Goal: Transaction & Acquisition: Register for event/course

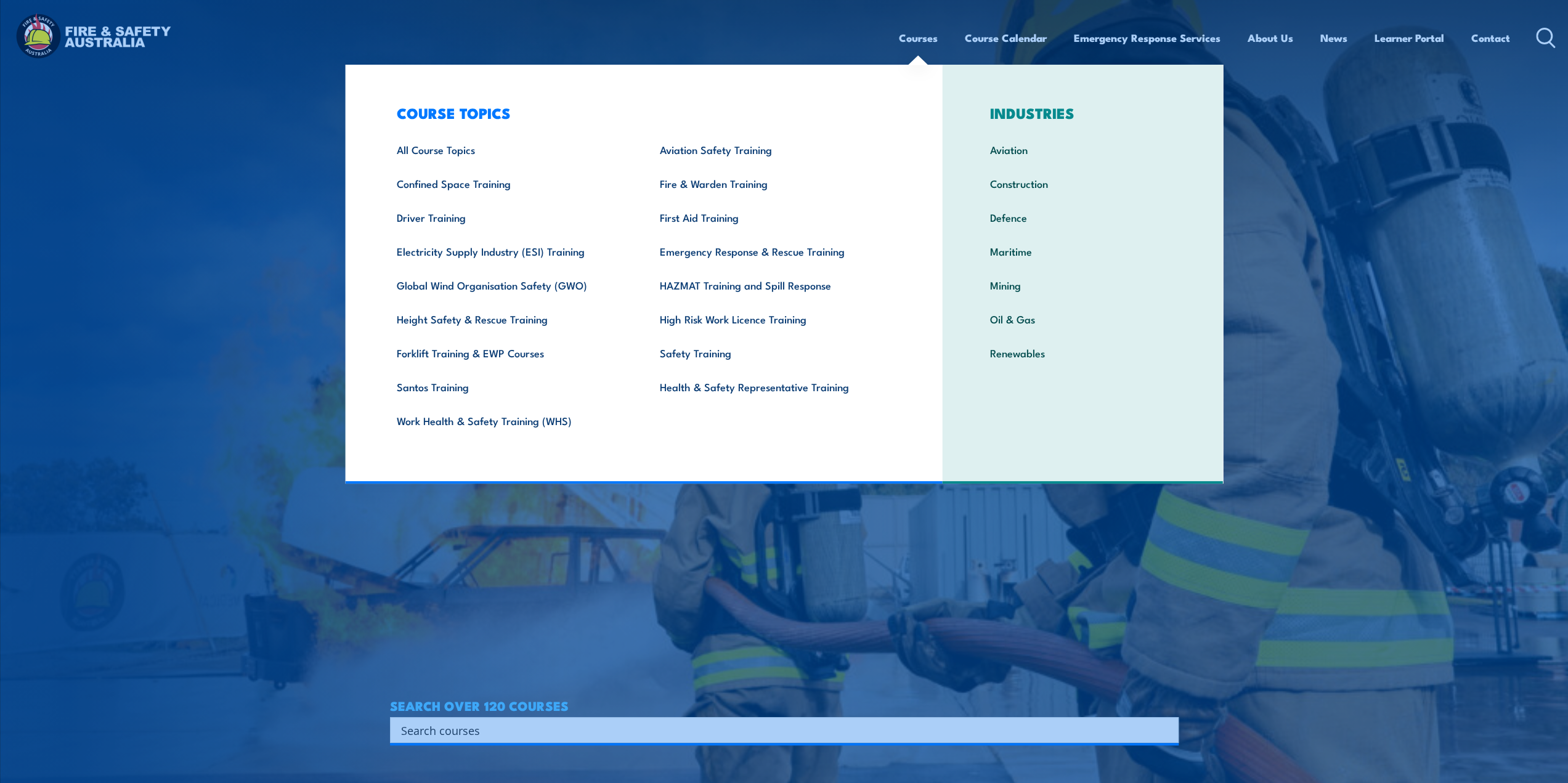
click at [918, 40] on link "Courses" at bounding box center [918, 37] width 39 height 32
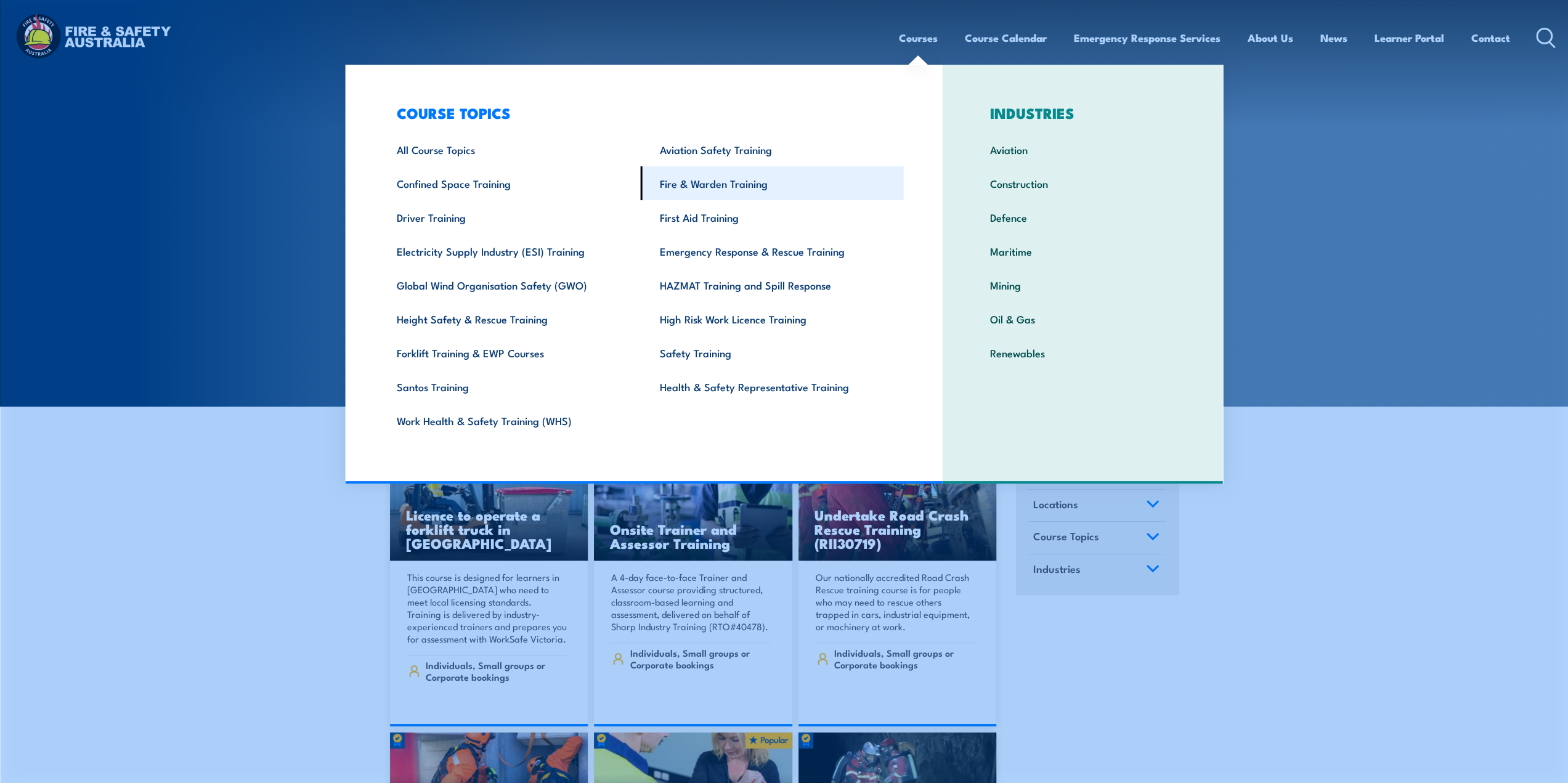
click at [749, 180] on link "Fire & Warden Training" at bounding box center [772, 183] width 263 height 34
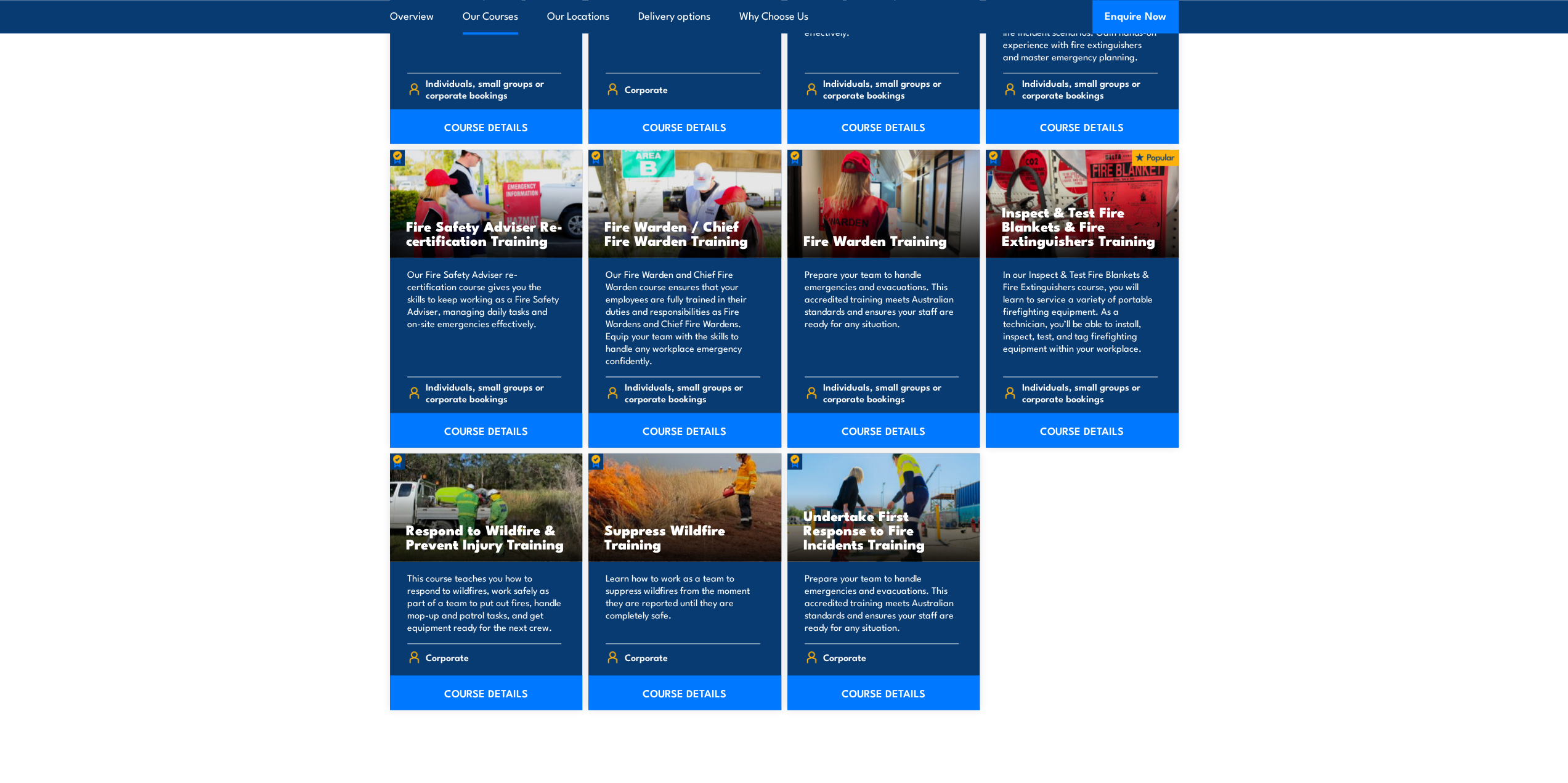
scroll to position [1540, 0]
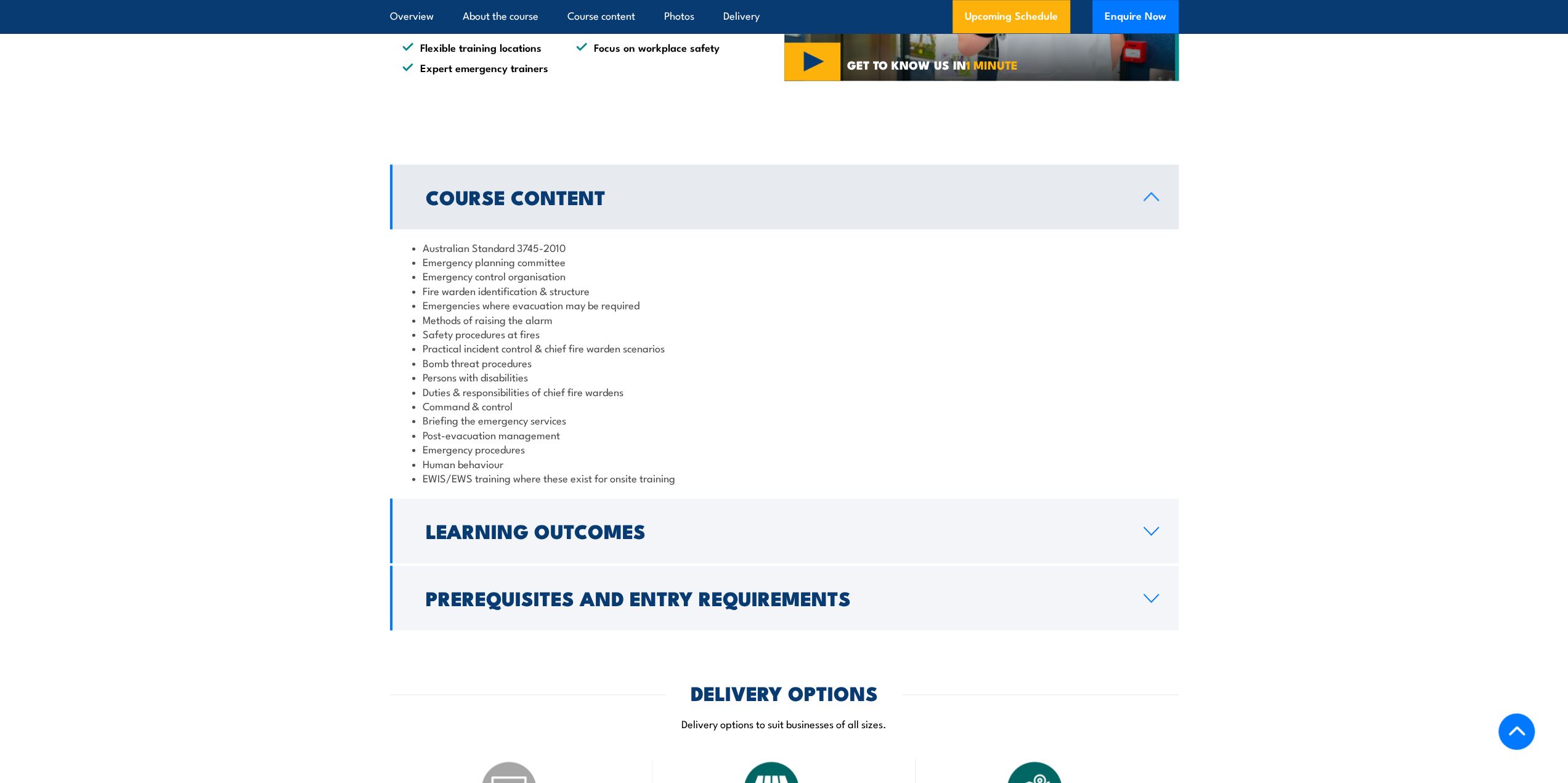
scroll to position [1047, 0]
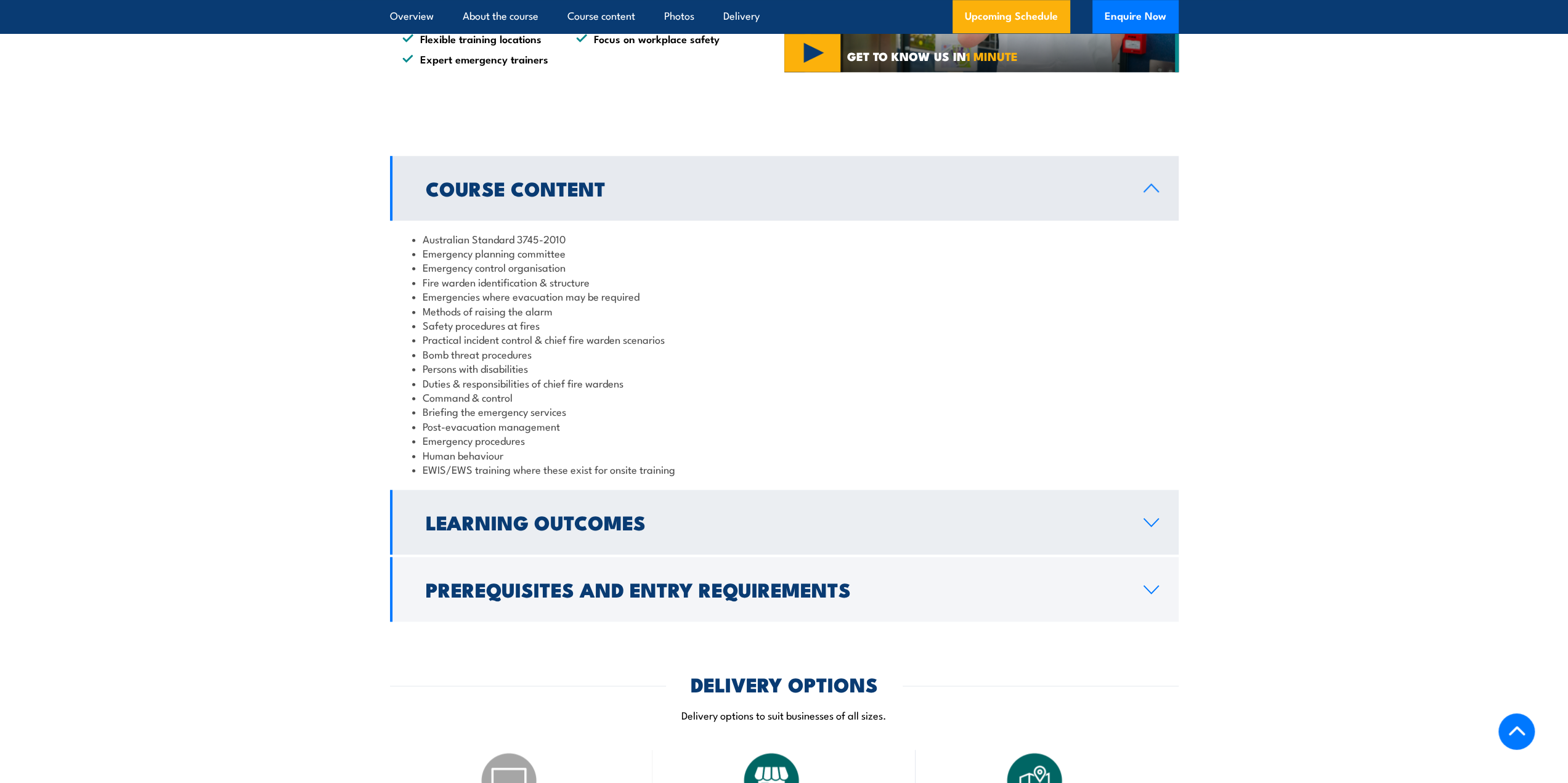
click at [626, 524] on h2 "Learning Outcomes" at bounding box center [775, 522] width 698 height 17
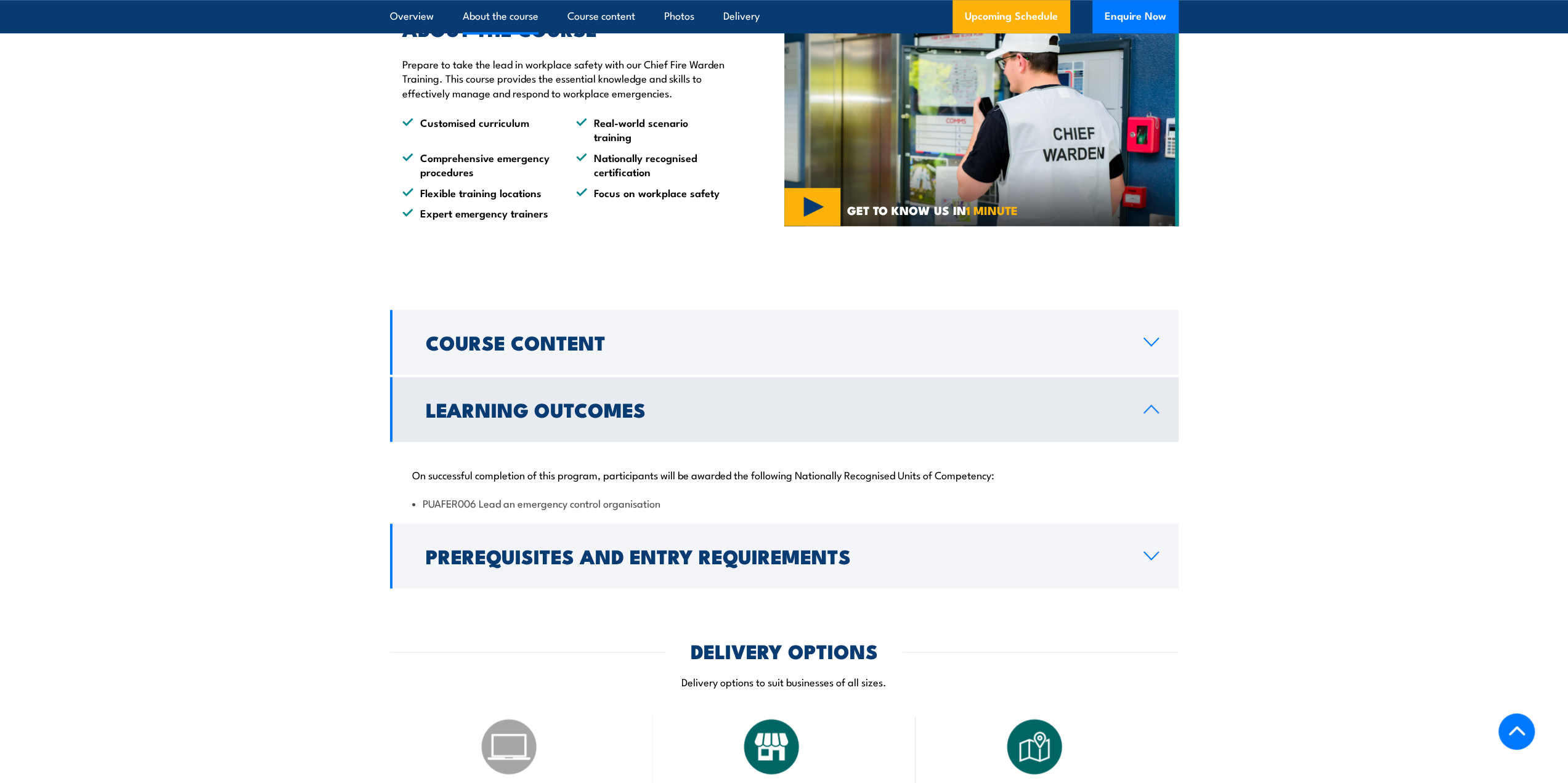
scroll to position [862, 0]
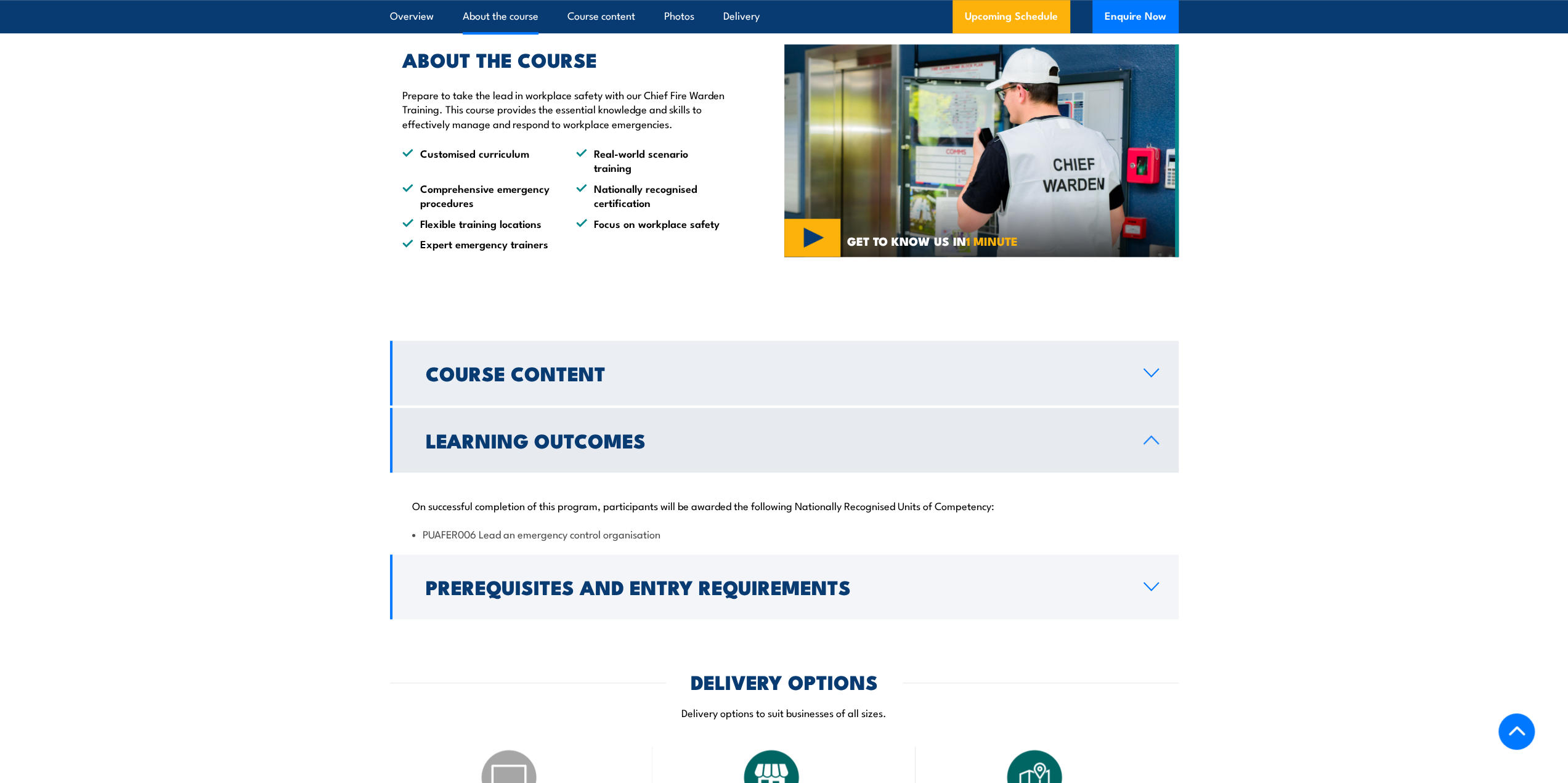
click at [595, 381] on h2 "Course Content" at bounding box center [775, 373] width 698 height 17
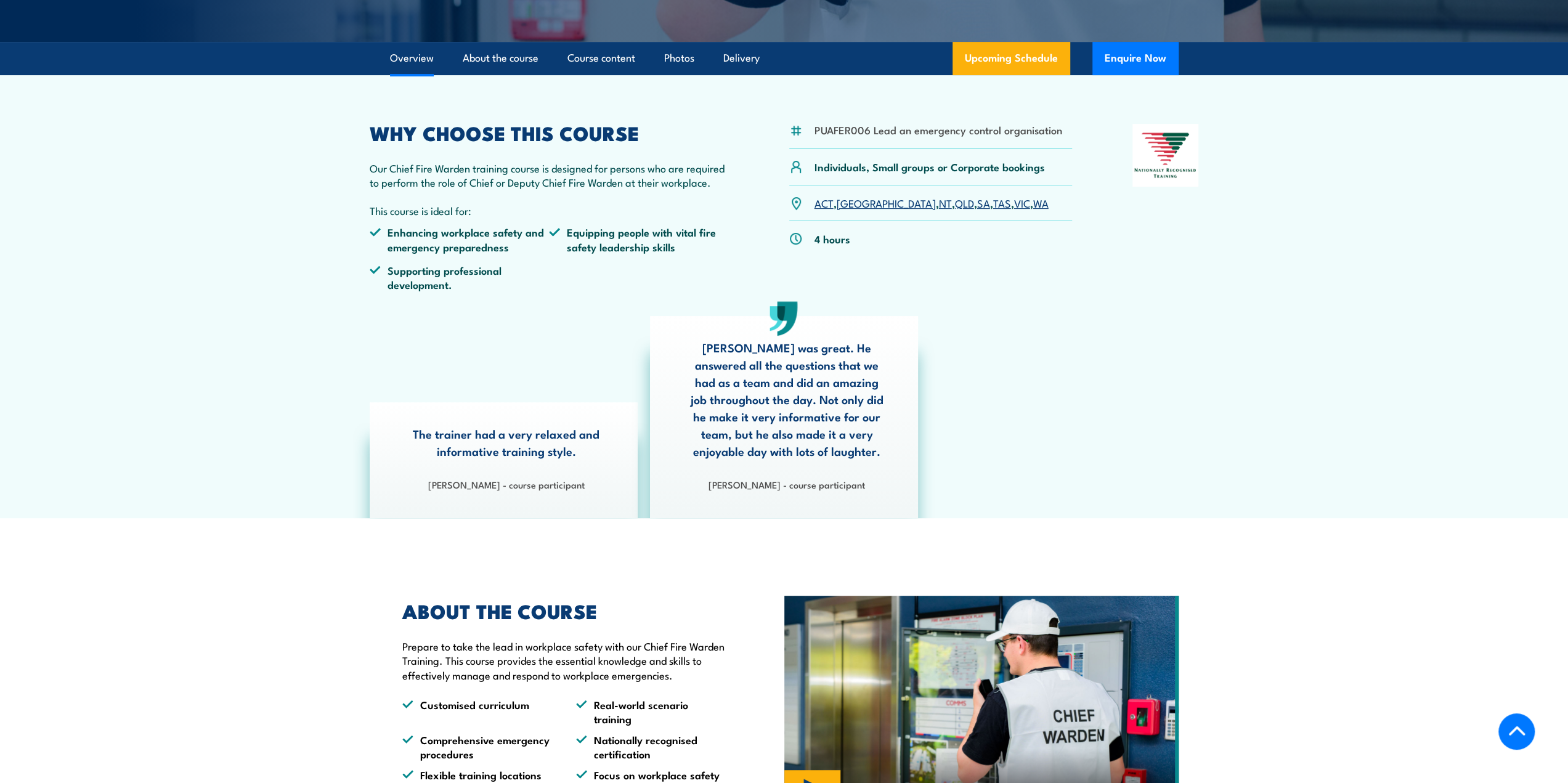
scroll to position [308, 0]
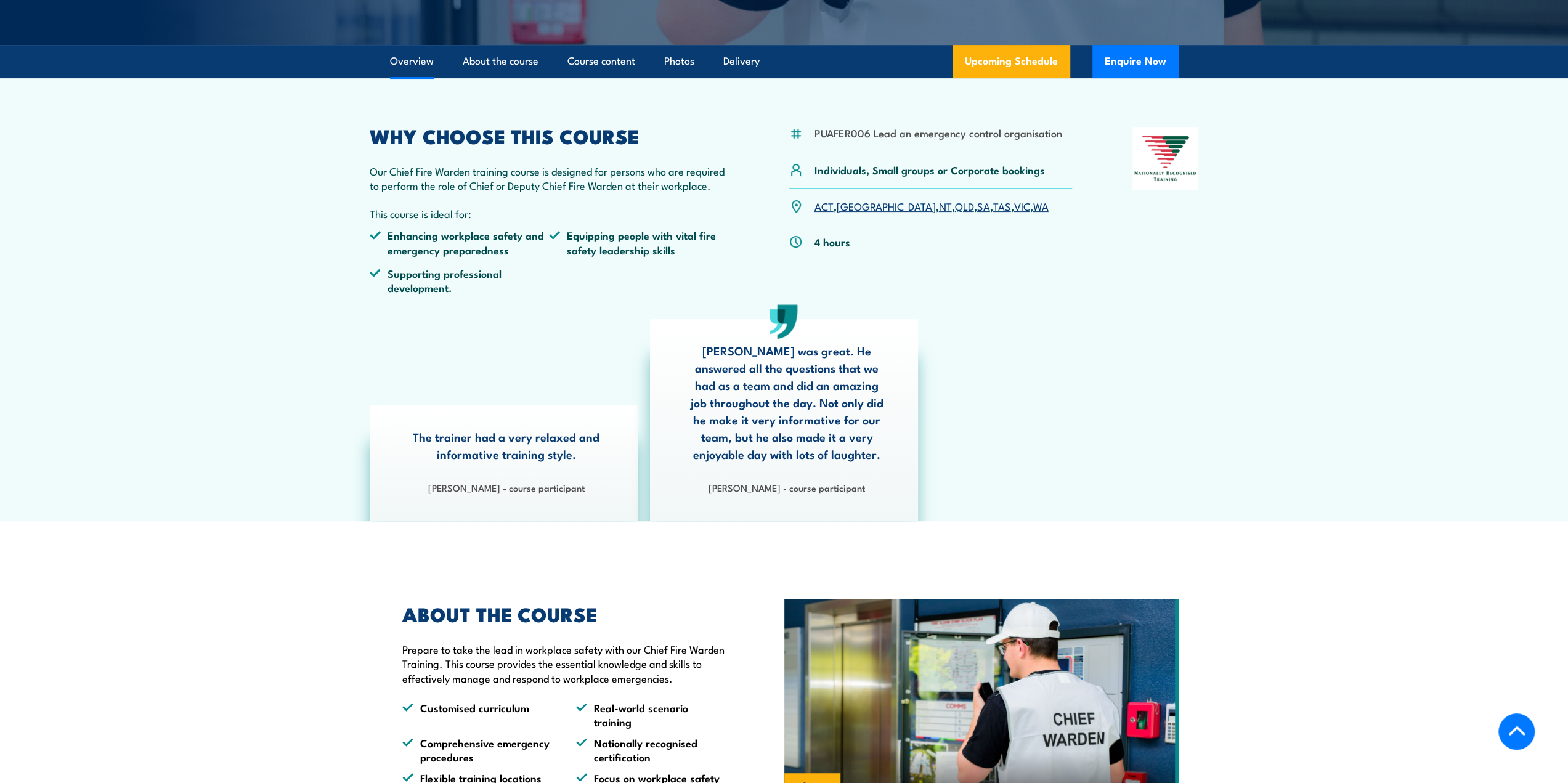
click at [827, 208] on link "ACT" at bounding box center [824, 205] width 19 height 15
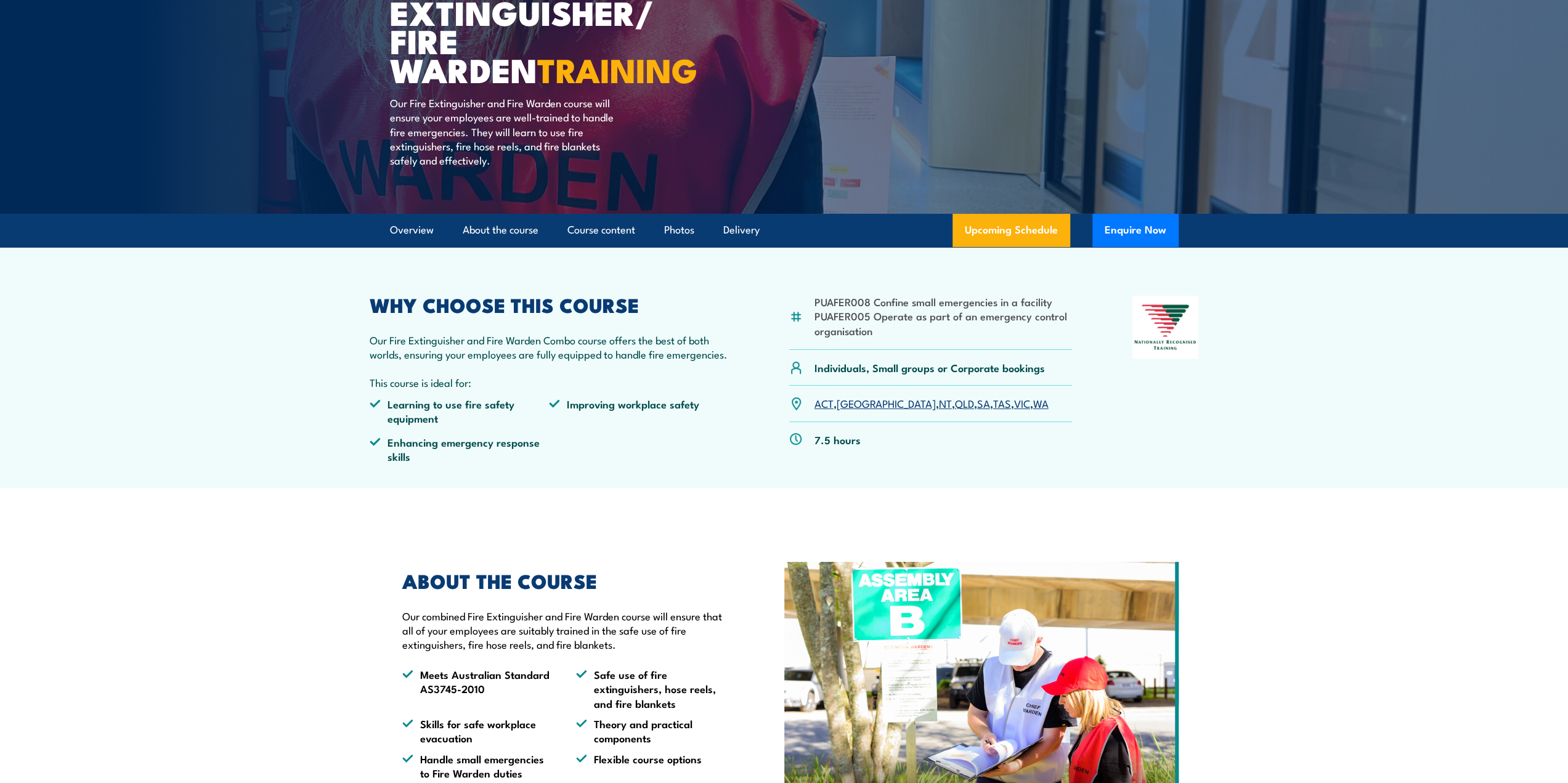
scroll to position [247, 0]
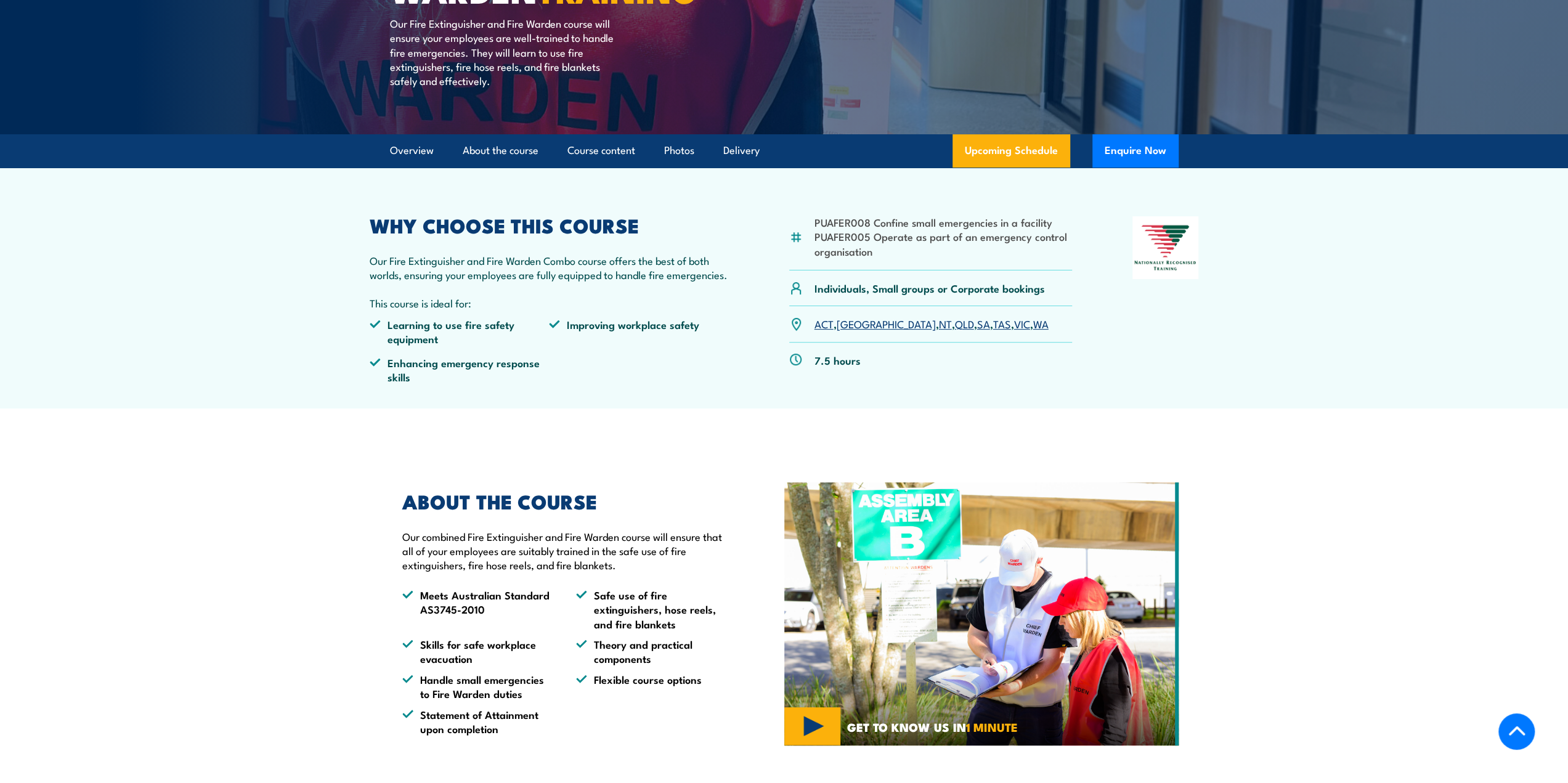
click at [827, 324] on link "ACT" at bounding box center [824, 323] width 19 height 15
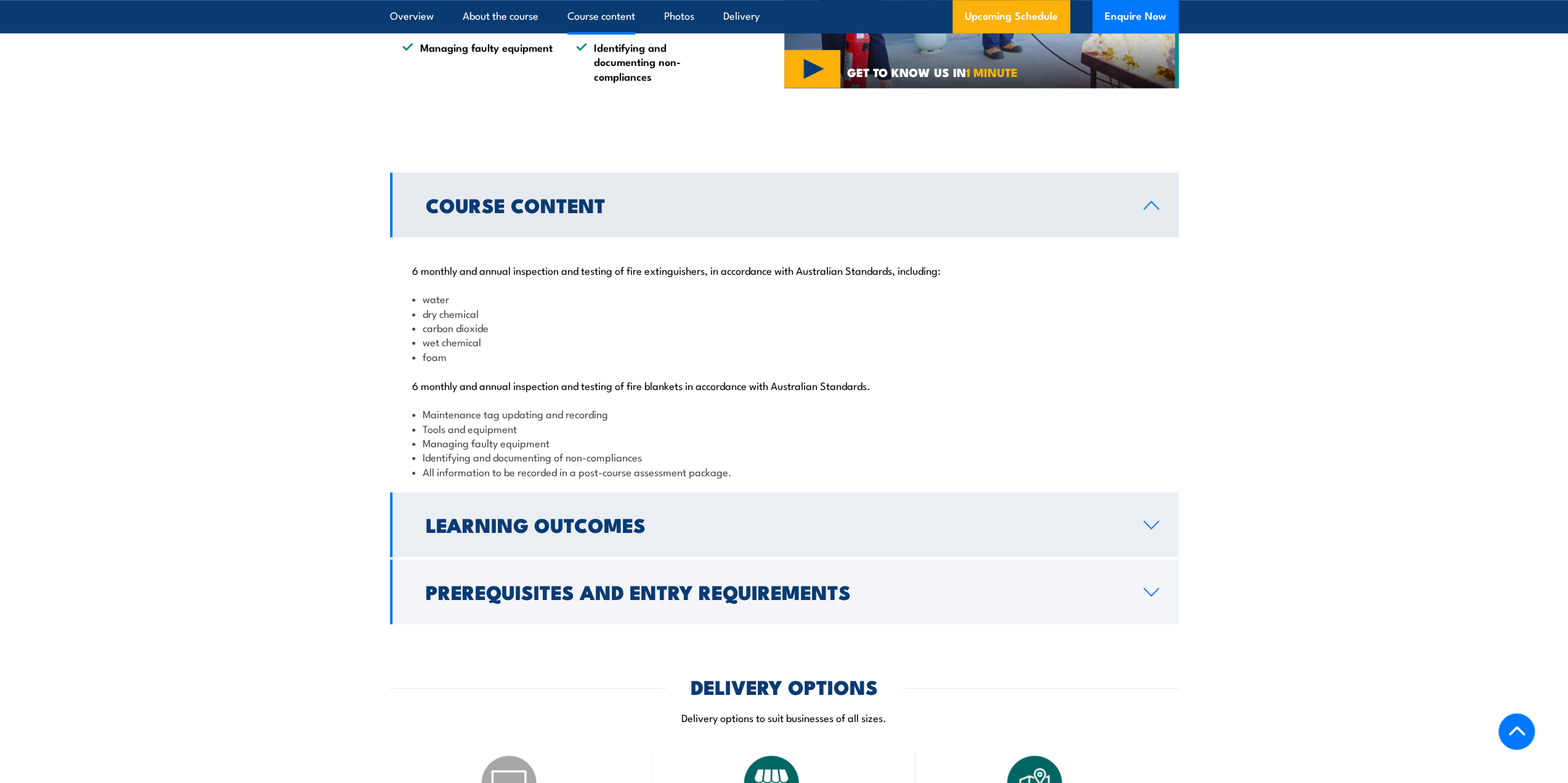
scroll to position [1170, 0]
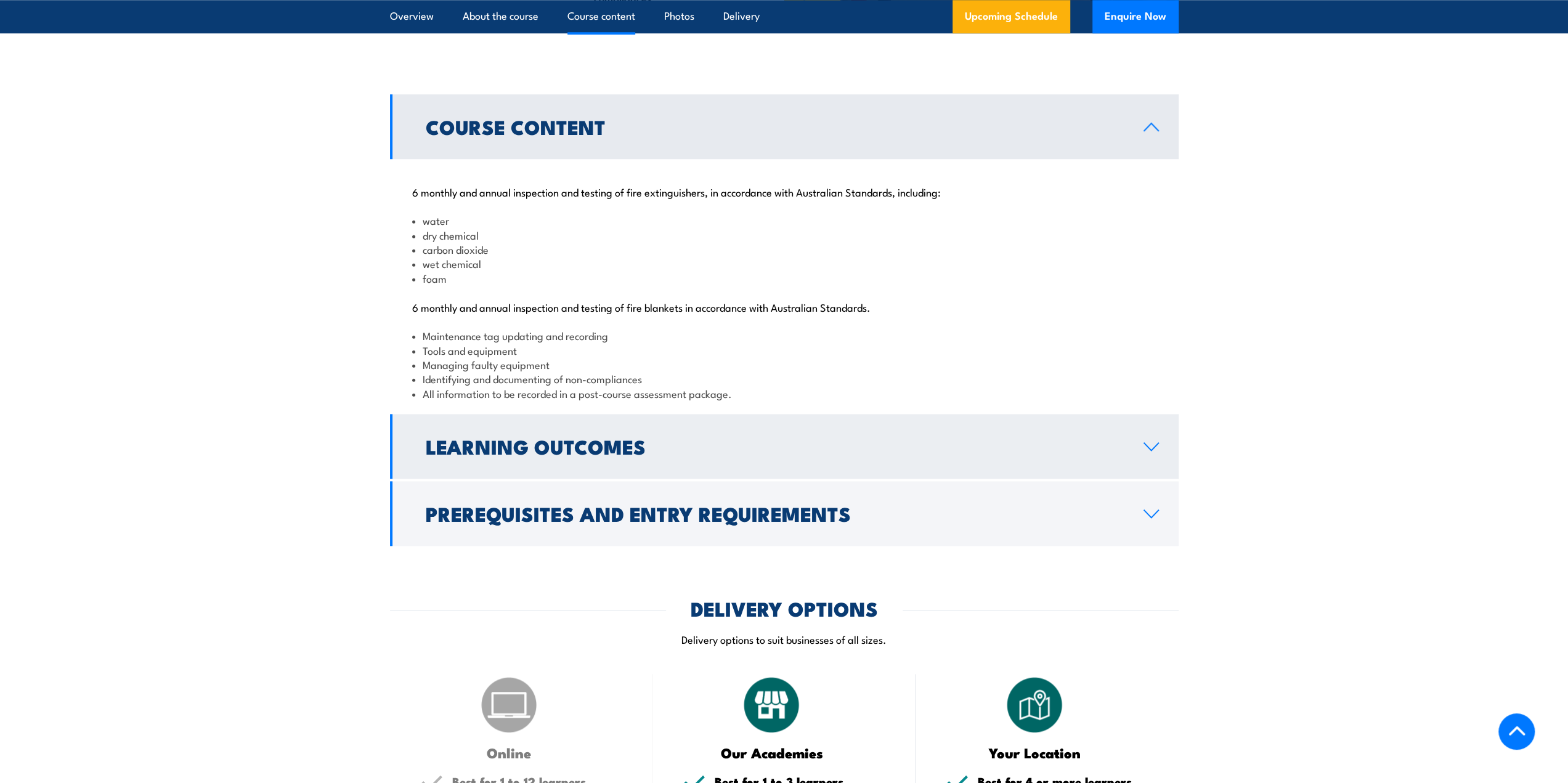
click at [700, 479] on link "Learning Outcomes" at bounding box center [784, 446] width 788 height 65
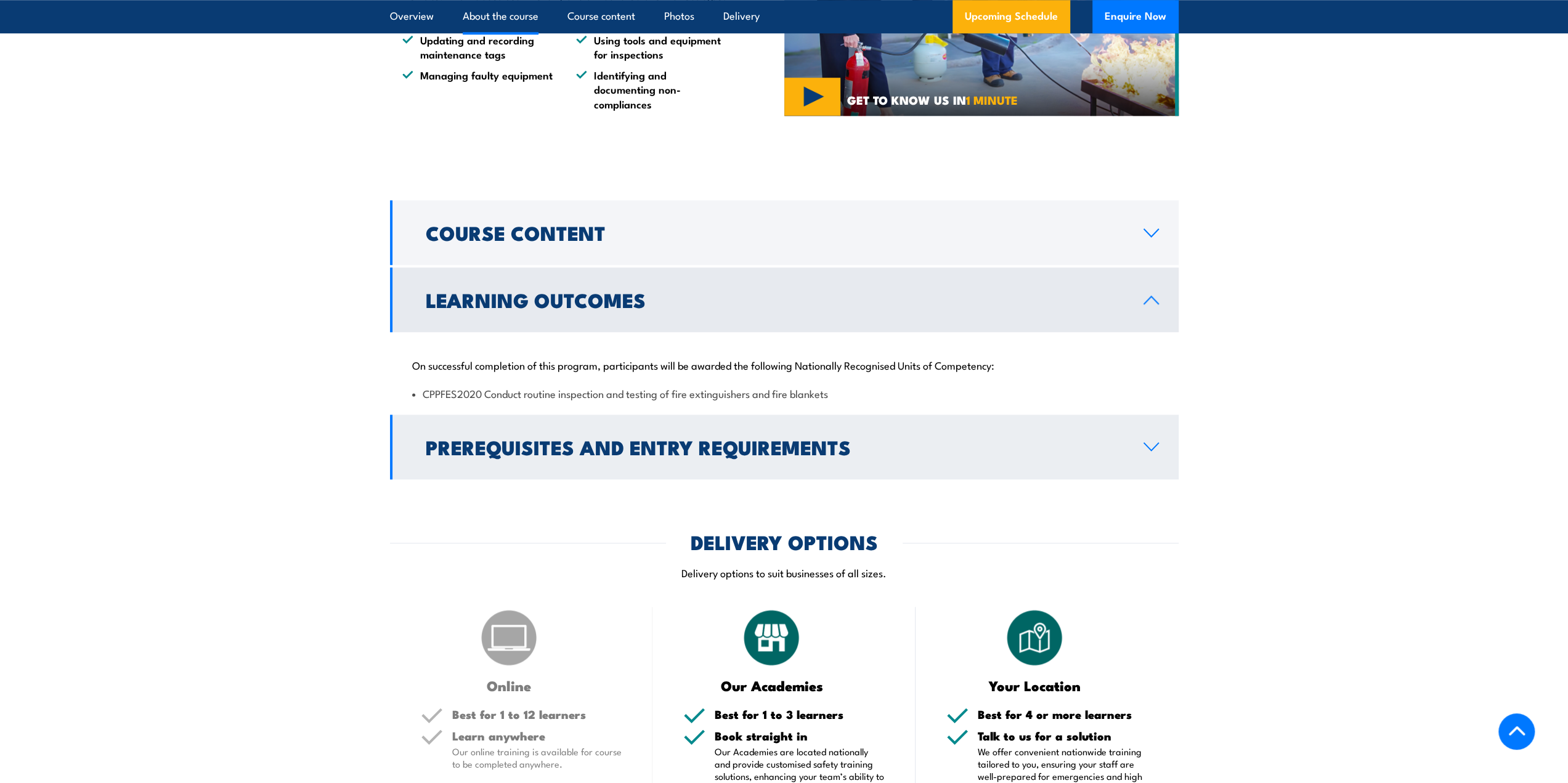
scroll to position [1047, 0]
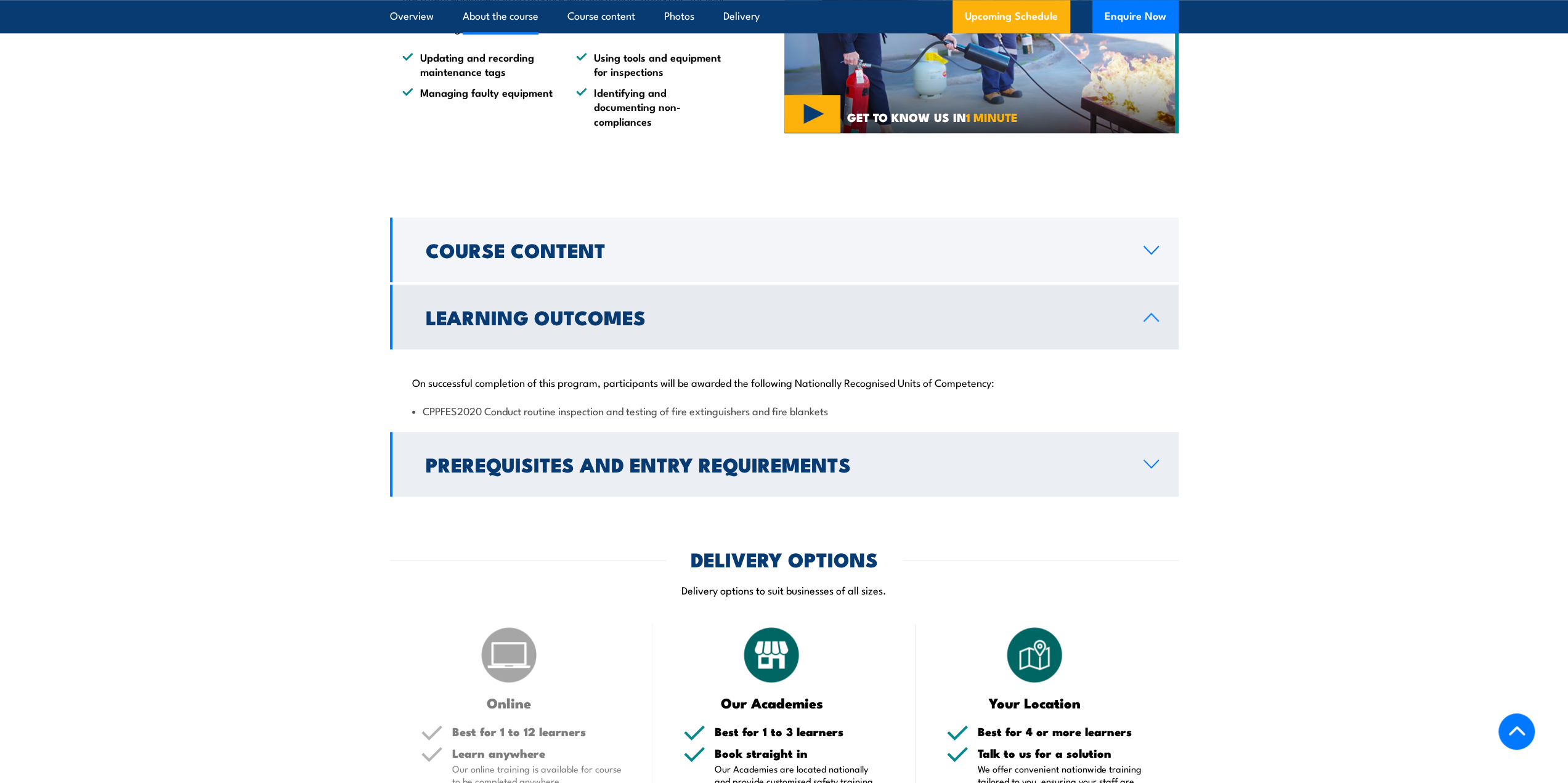
click at [700, 472] on h2 "Prerequisites and Entry Requirements" at bounding box center [775, 464] width 698 height 17
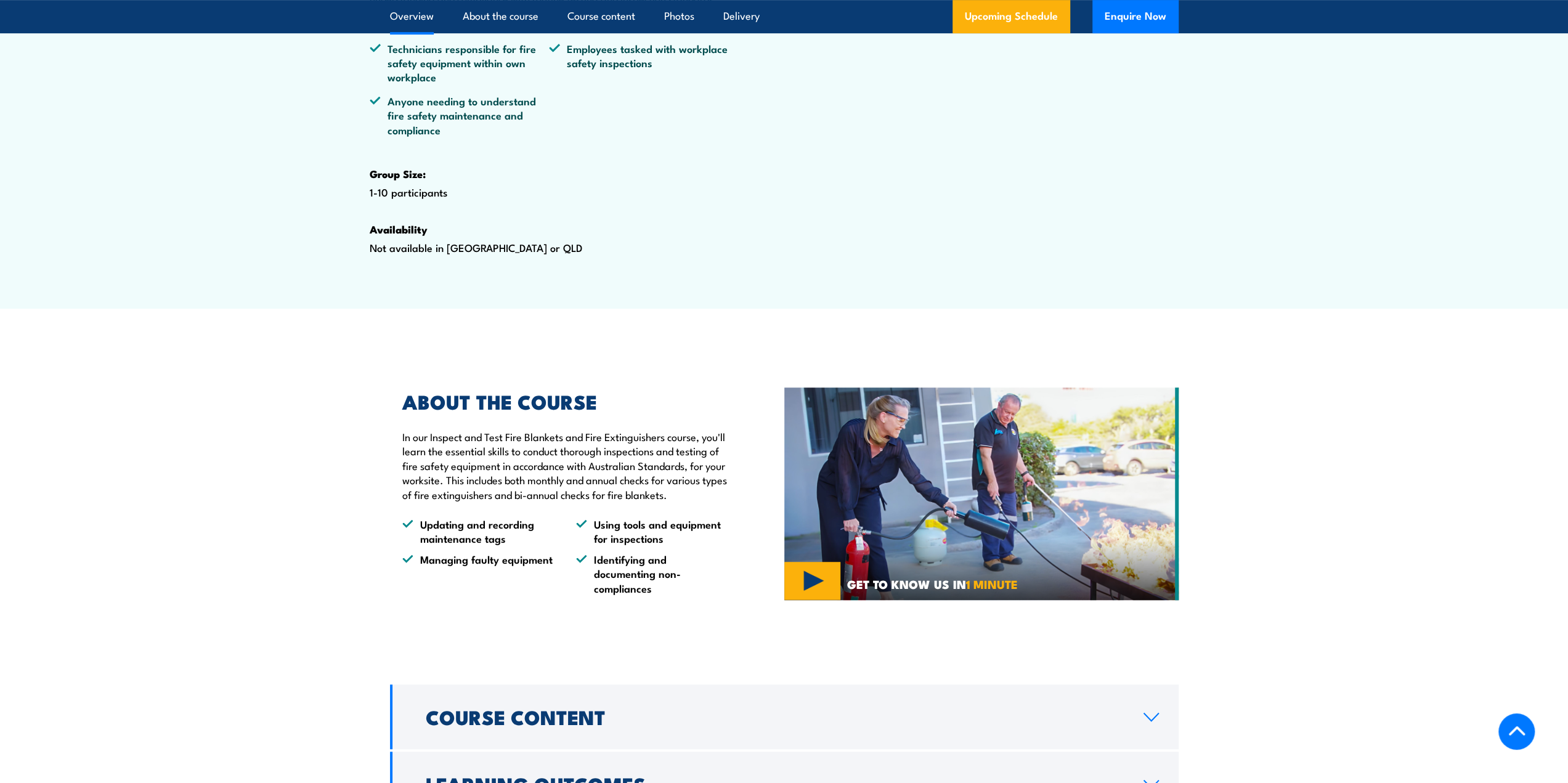
scroll to position [492, 0]
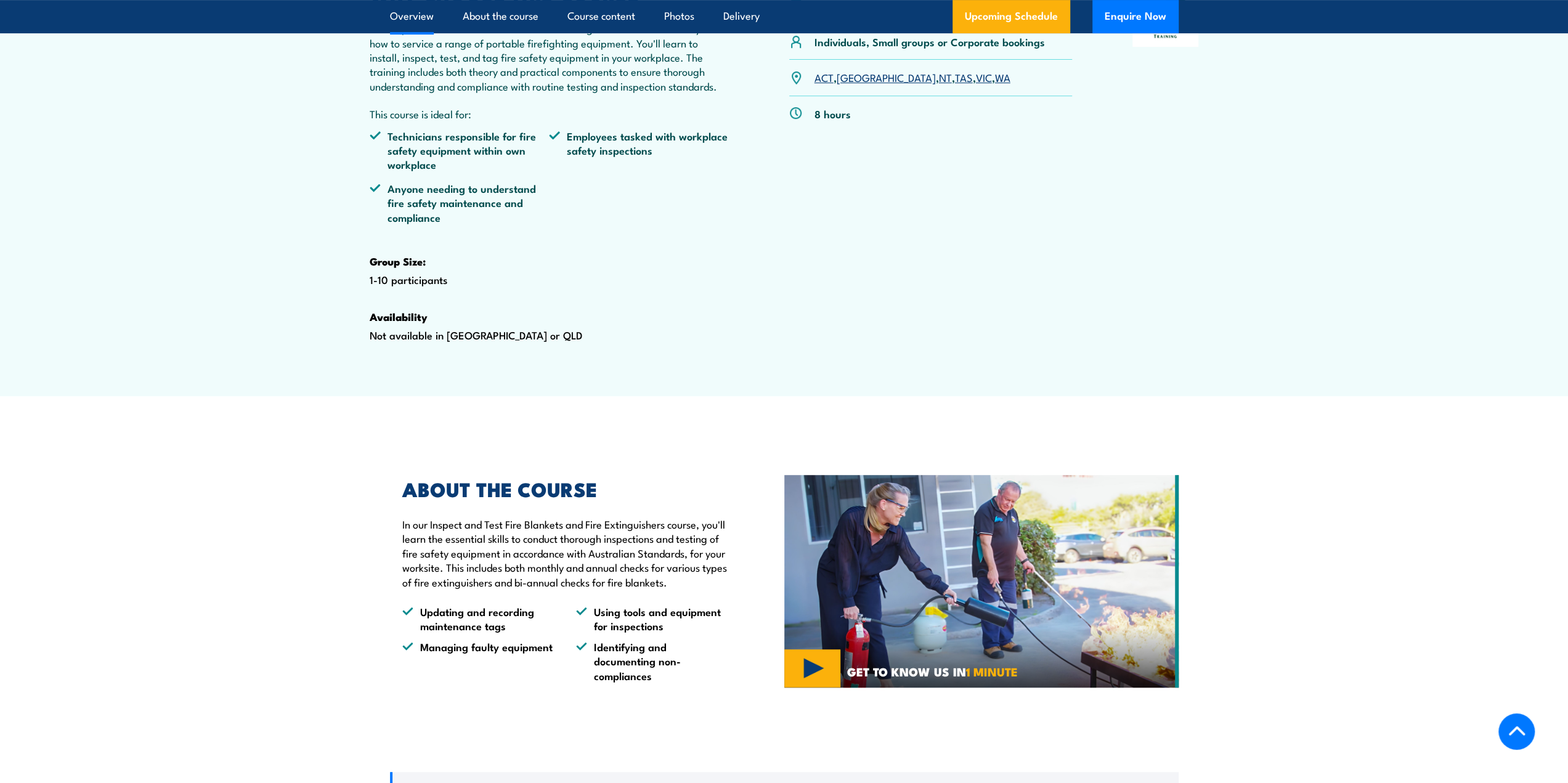
click at [823, 84] on link "ACT" at bounding box center [824, 77] width 19 height 15
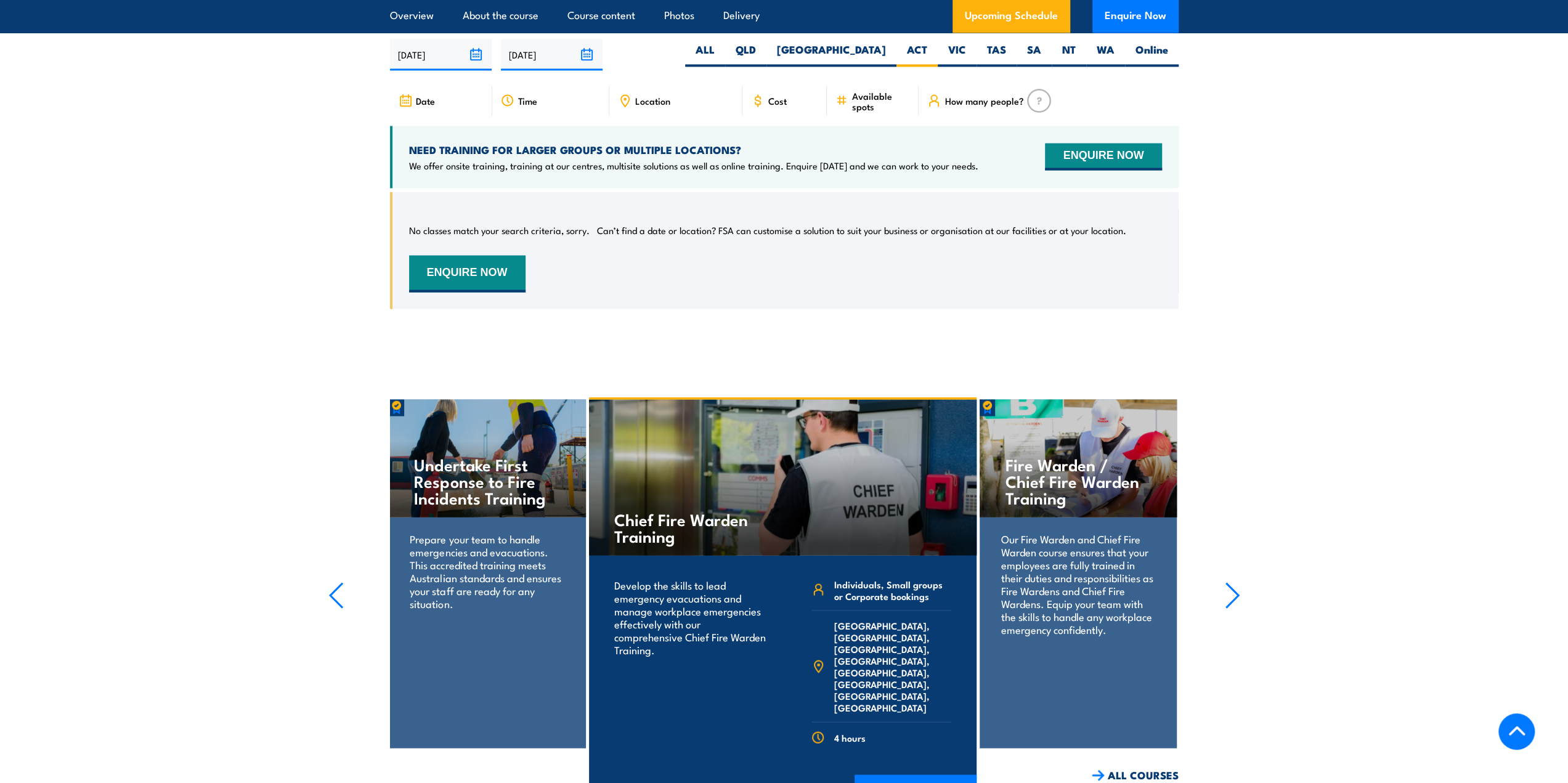
scroll to position [2287, 0]
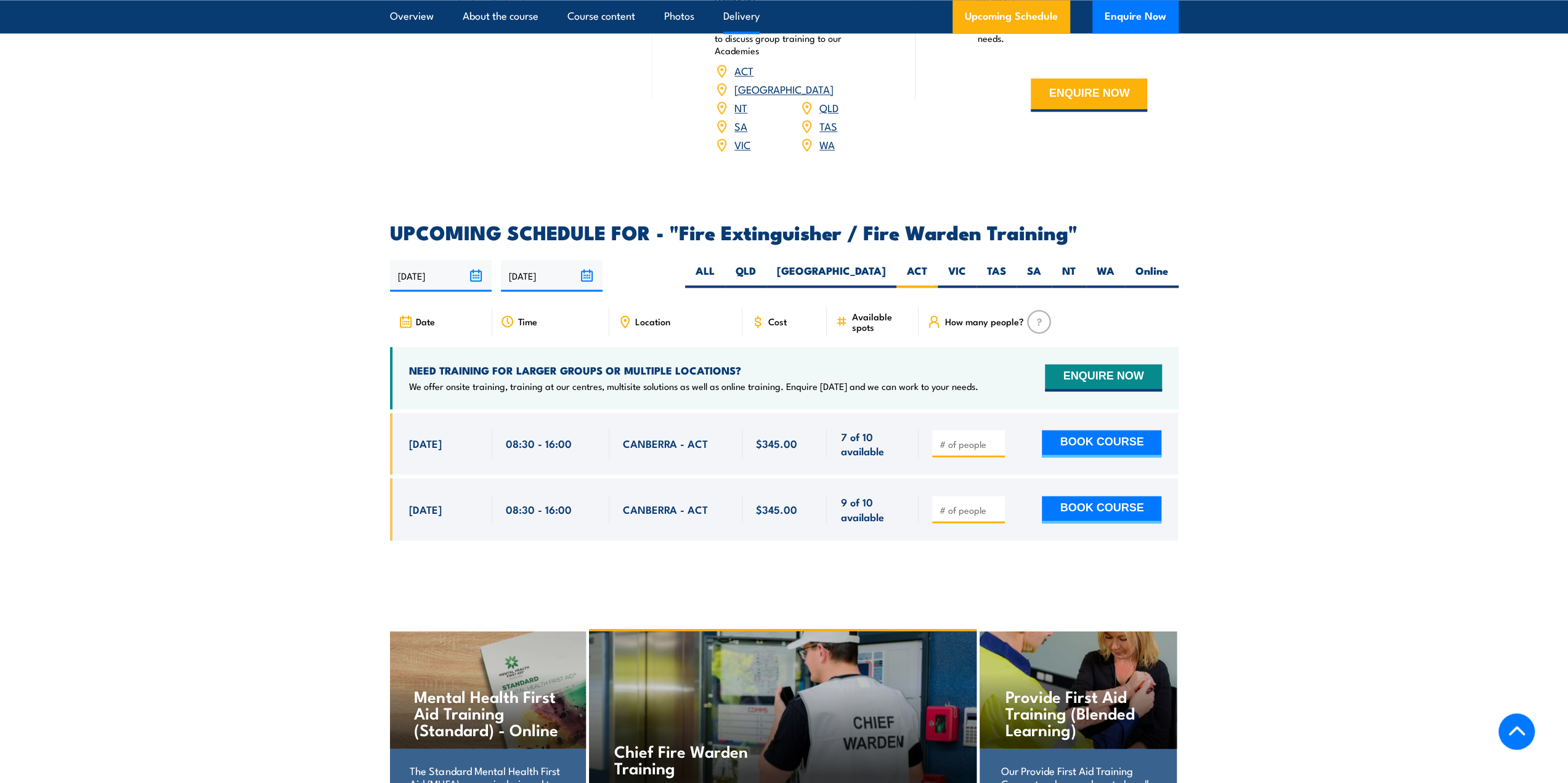
scroll to position [1776, 0]
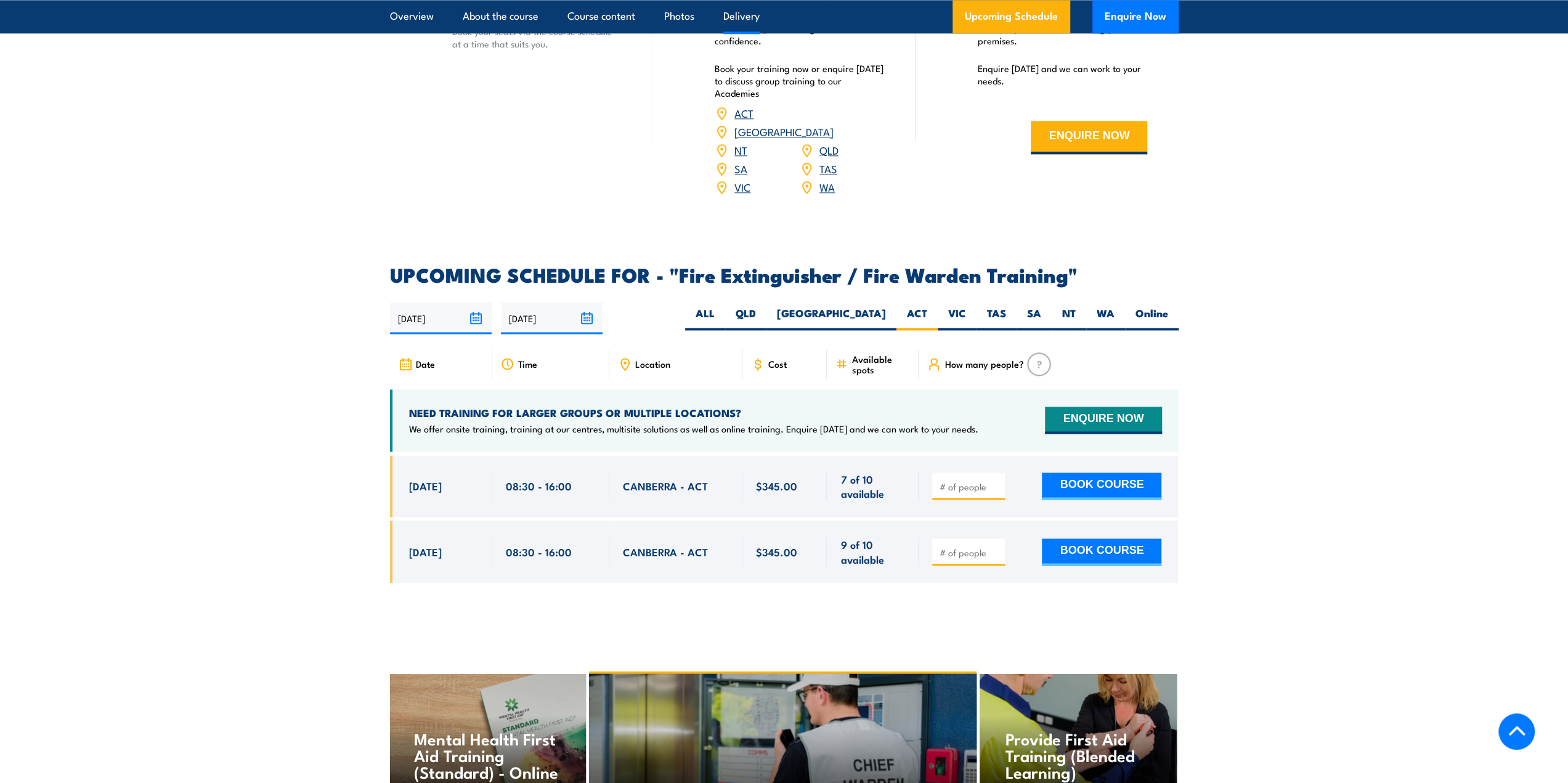
click at [977, 547] on input "number" at bounding box center [969, 552] width 61 height 12
type input "1"
click at [1076, 539] on button "BOOK COURSE" at bounding box center [1102, 552] width 120 height 27
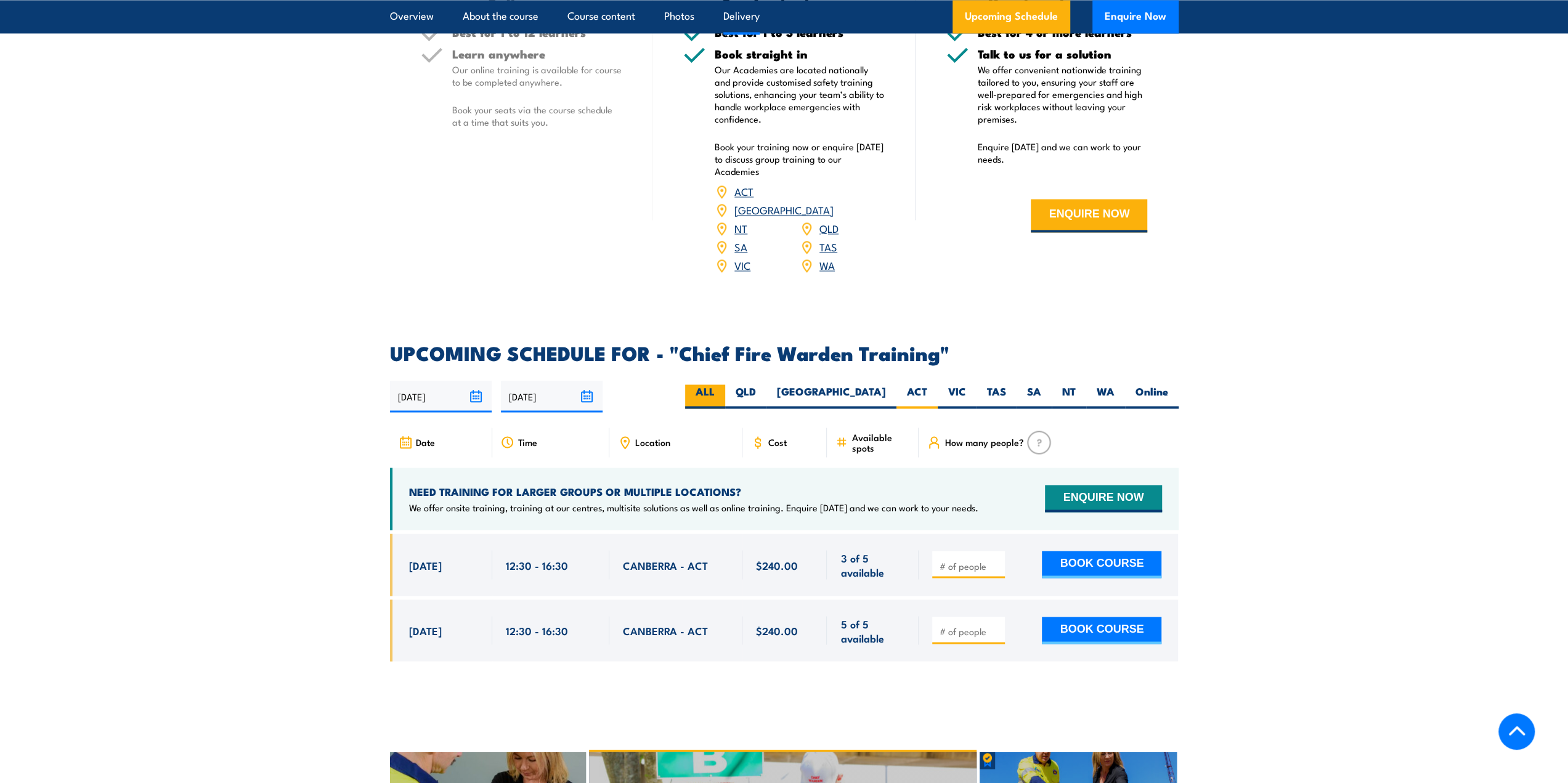
scroll to position [1909, 0]
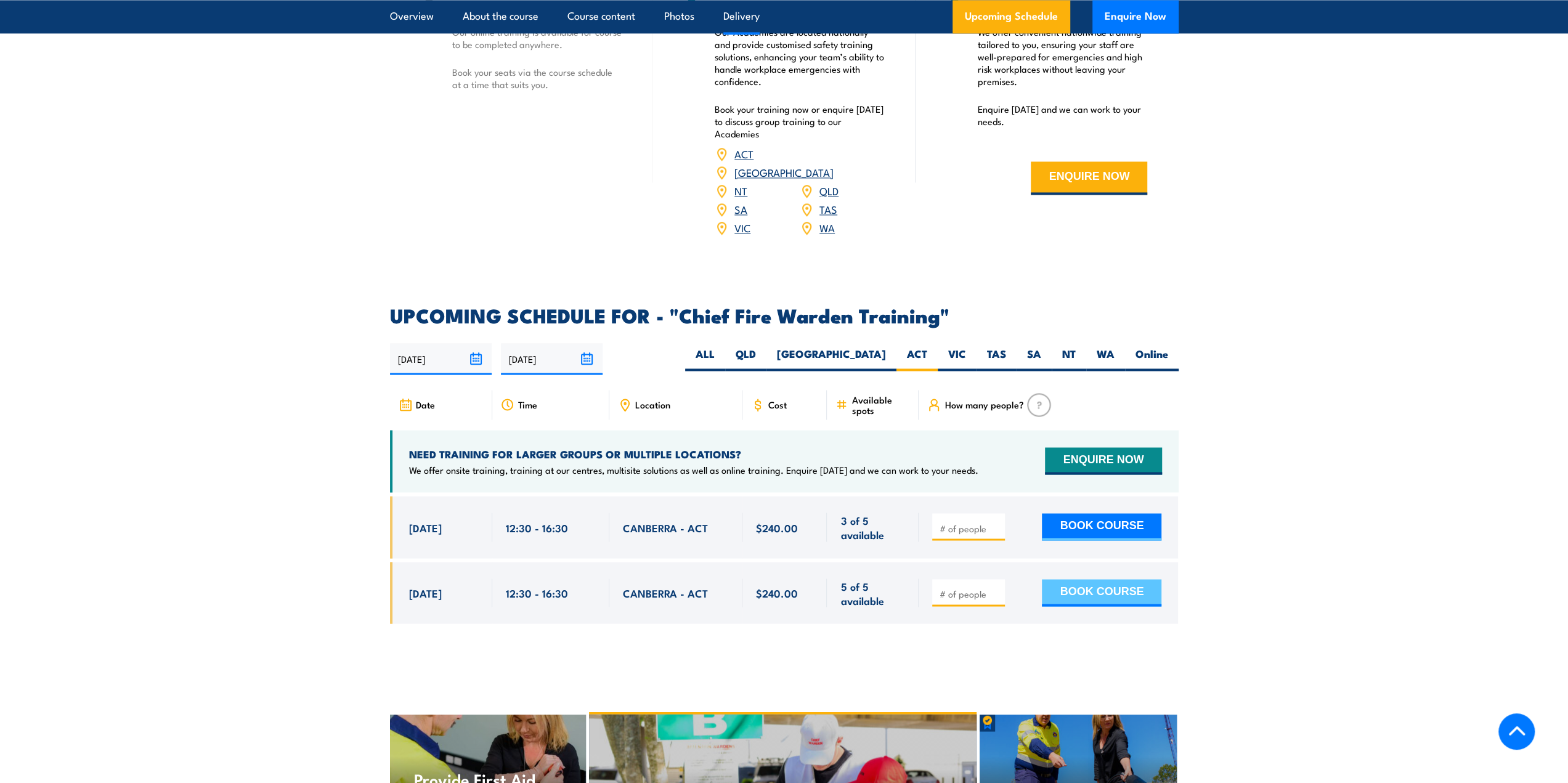
click at [1096, 579] on button "BOOK COURSE" at bounding box center [1102, 593] width 120 height 27
type input "1"
click at [1101, 579] on button "BOOK COURSE" at bounding box center [1102, 593] width 120 height 27
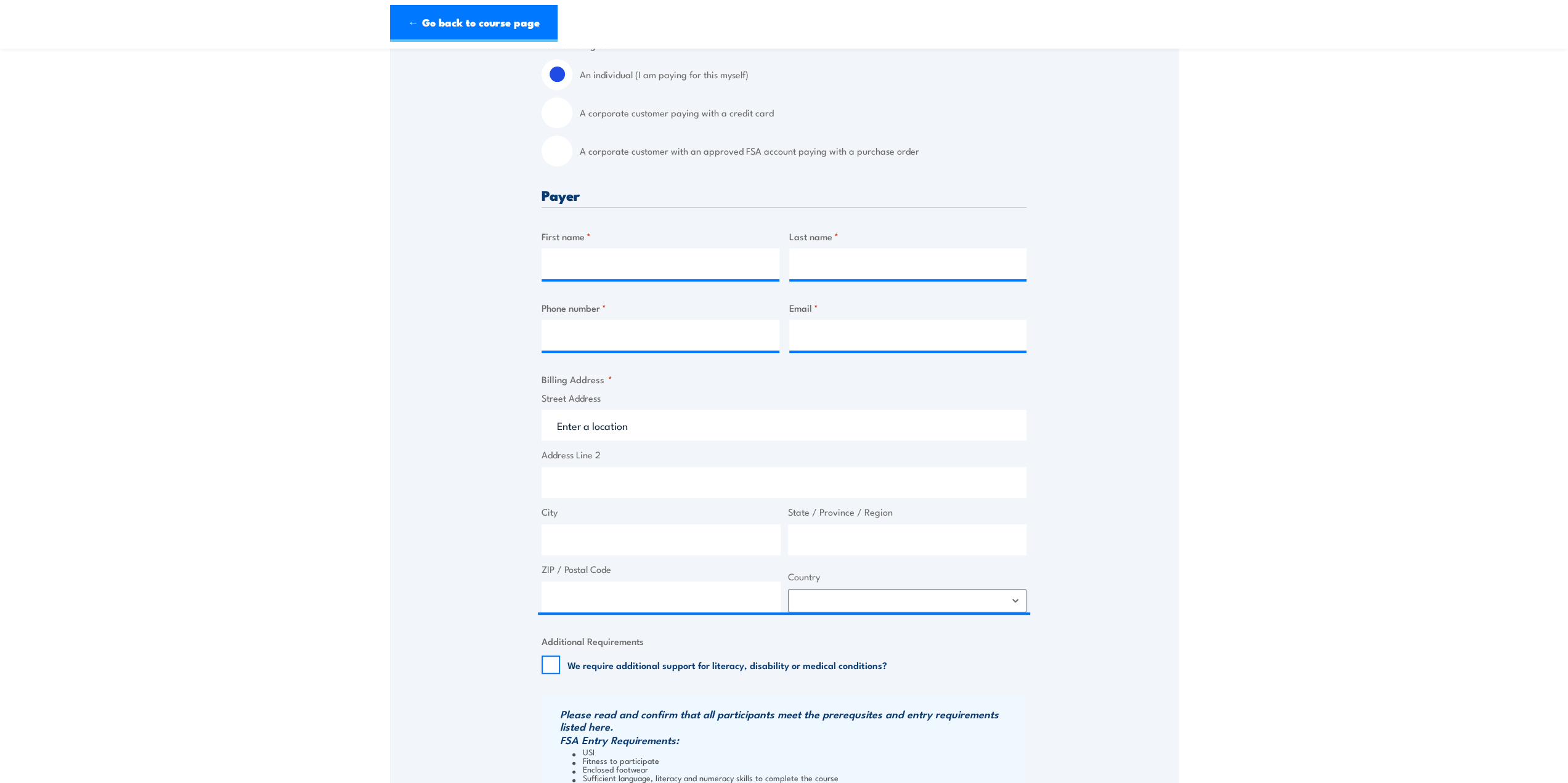
scroll to position [308, 0]
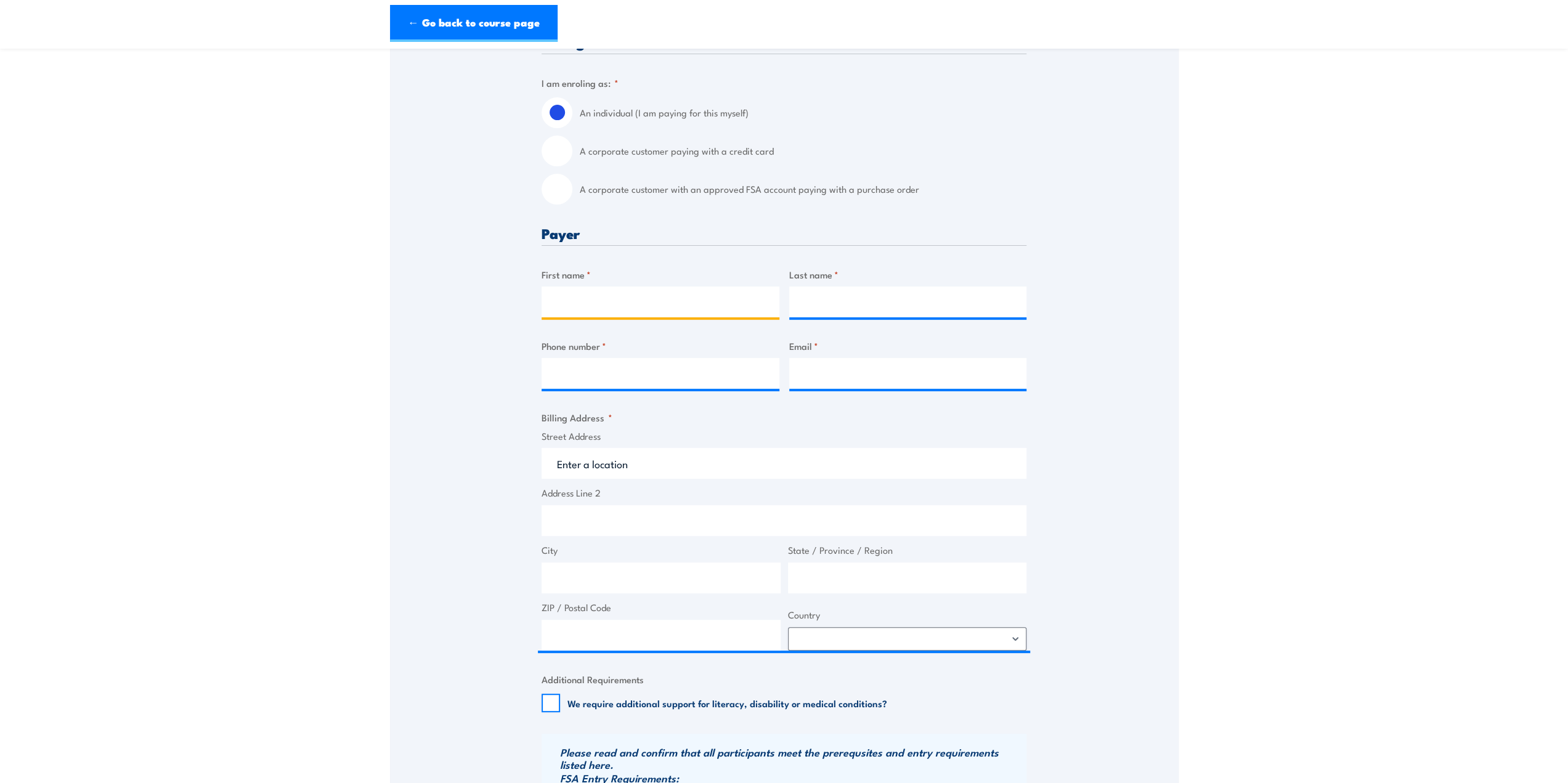
click at [591, 307] on input "First name *" at bounding box center [661, 301] width 238 height 31
type input "Frank"
type input "Song"
type input "0414890828"
click at [845, 375] on input "Email *" at bounding box center [908, 373] width 238 height 31
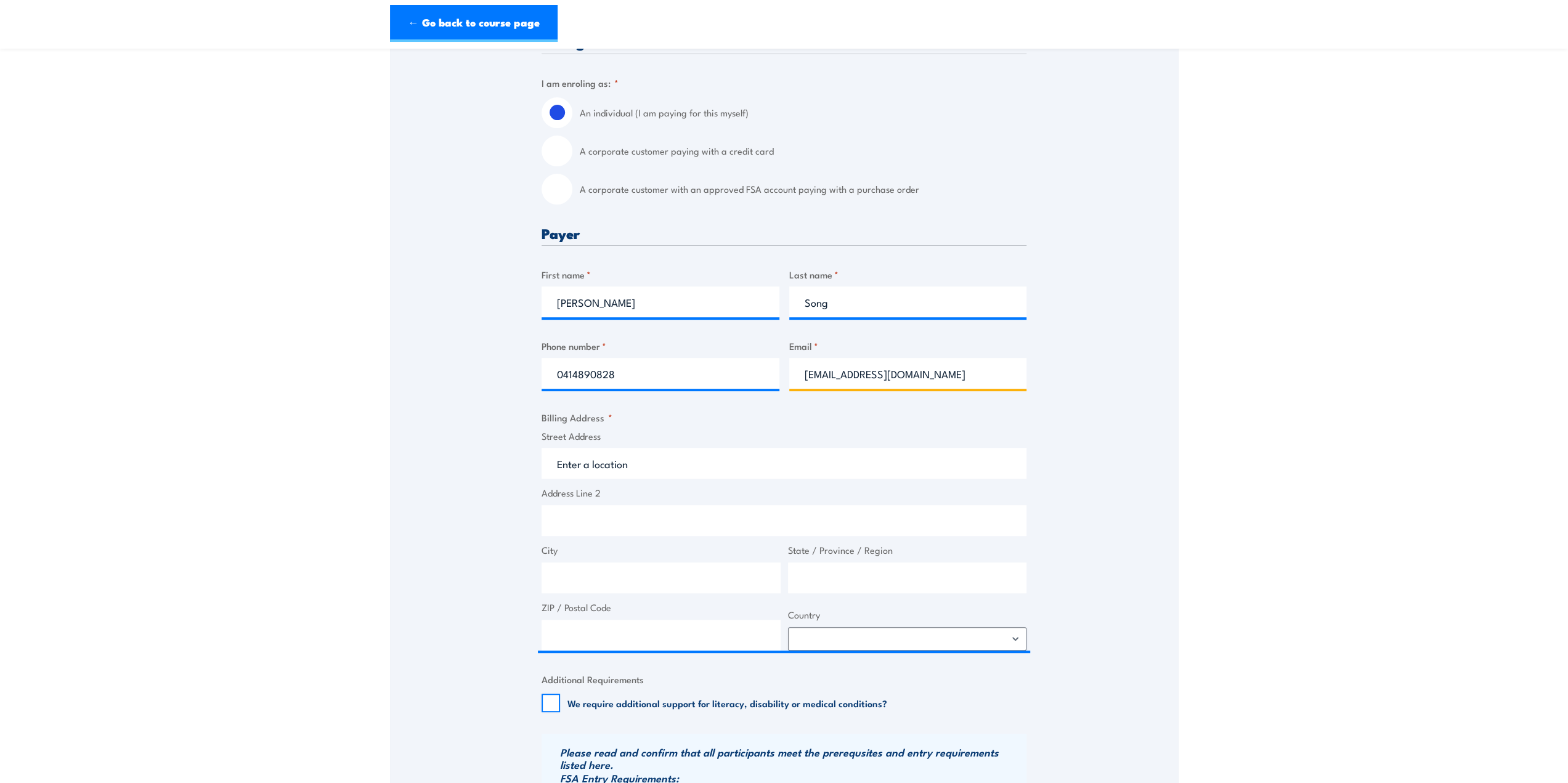
type input "spark_song@hotmail.com"
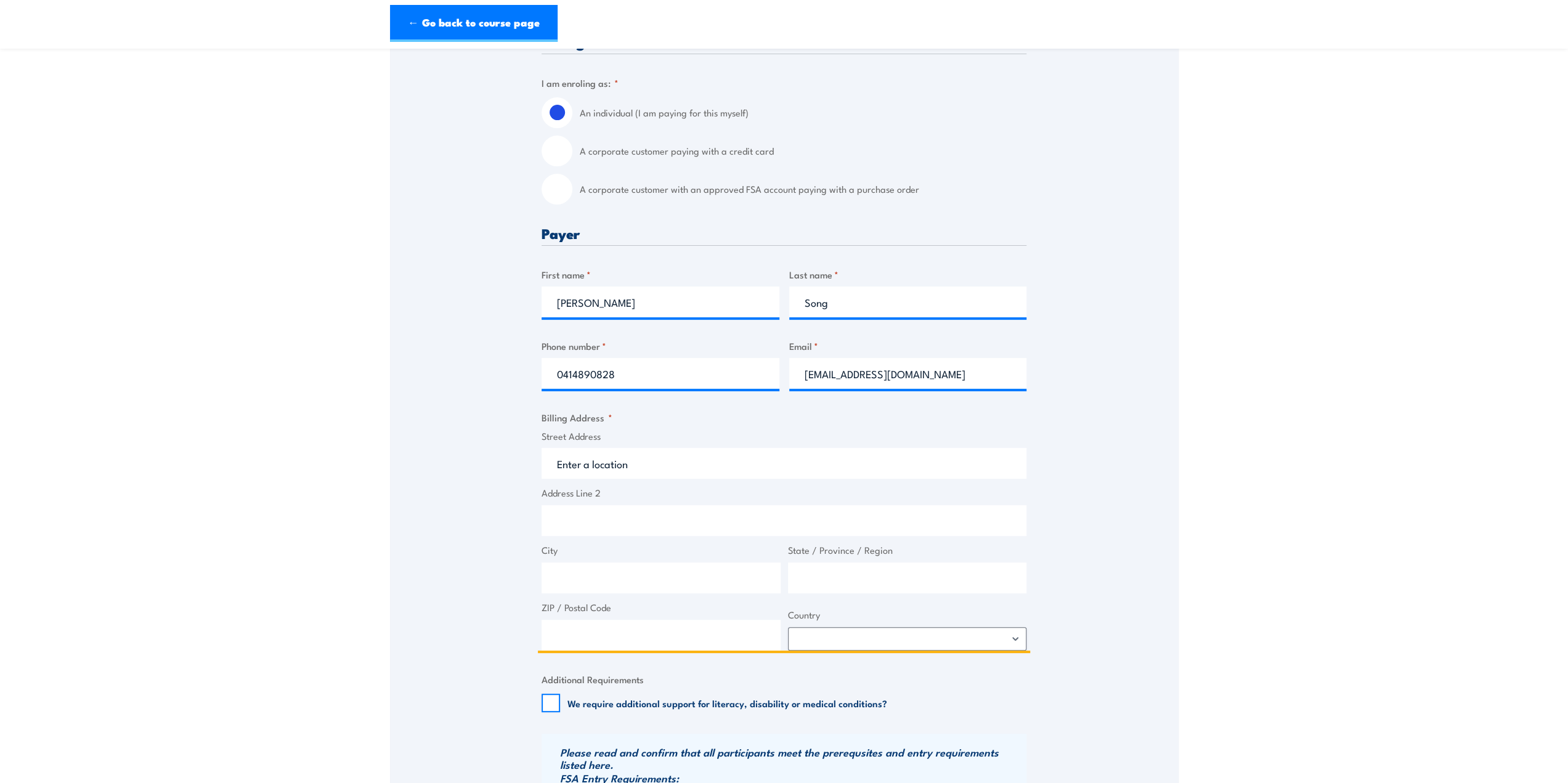
click at [690, 466] on input "Street Address" at bounding box center [784, 463] width 485 height 31
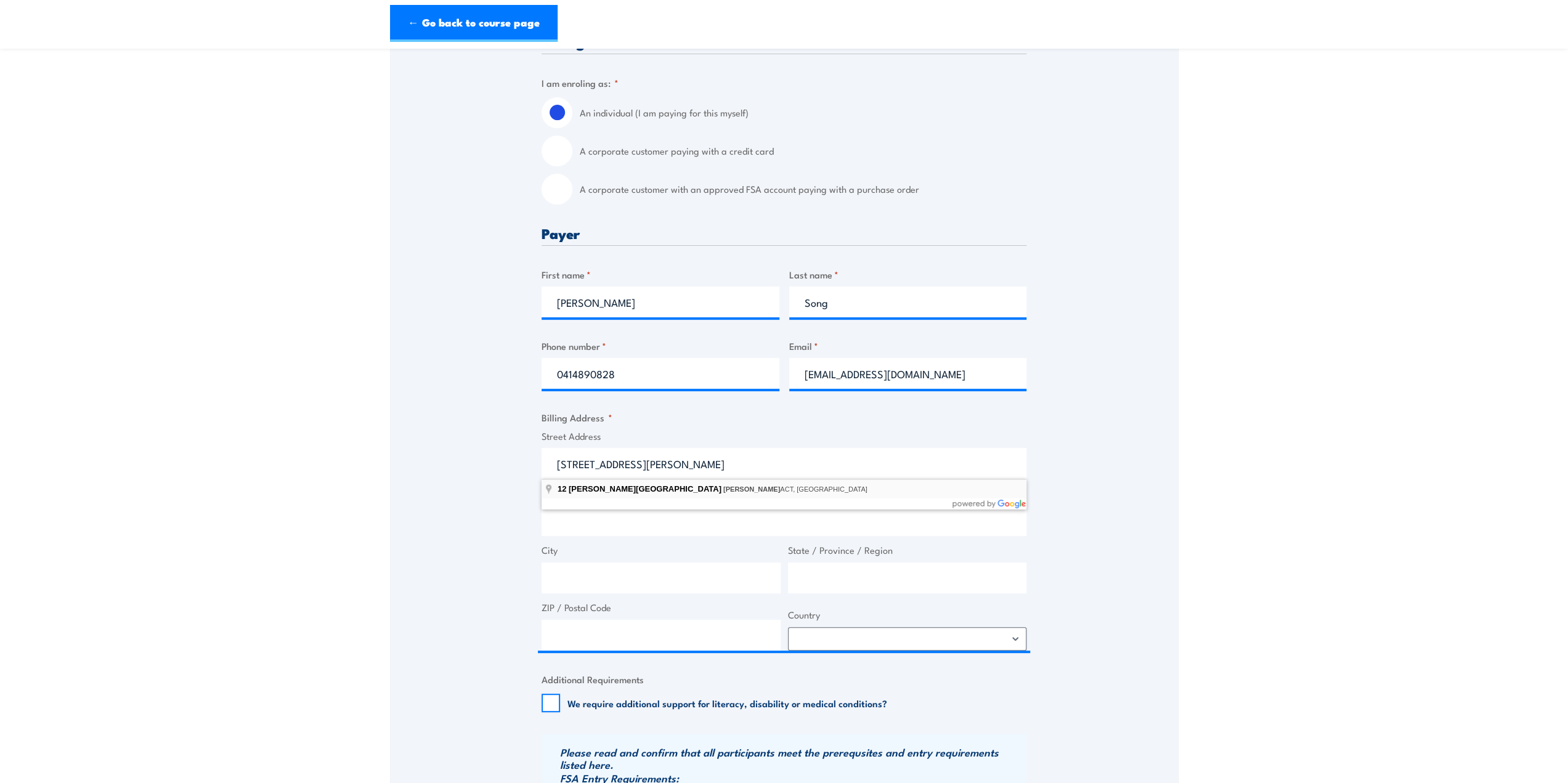
type input "12 Humphrey Street, Conder ACT, Australia"
type input "[STREET_ADDRESS][PERSON_NAME]"
type input "[PERSON_NAME]"
type input "[GEOGRAPHIC_DATA]"
type input "2906"
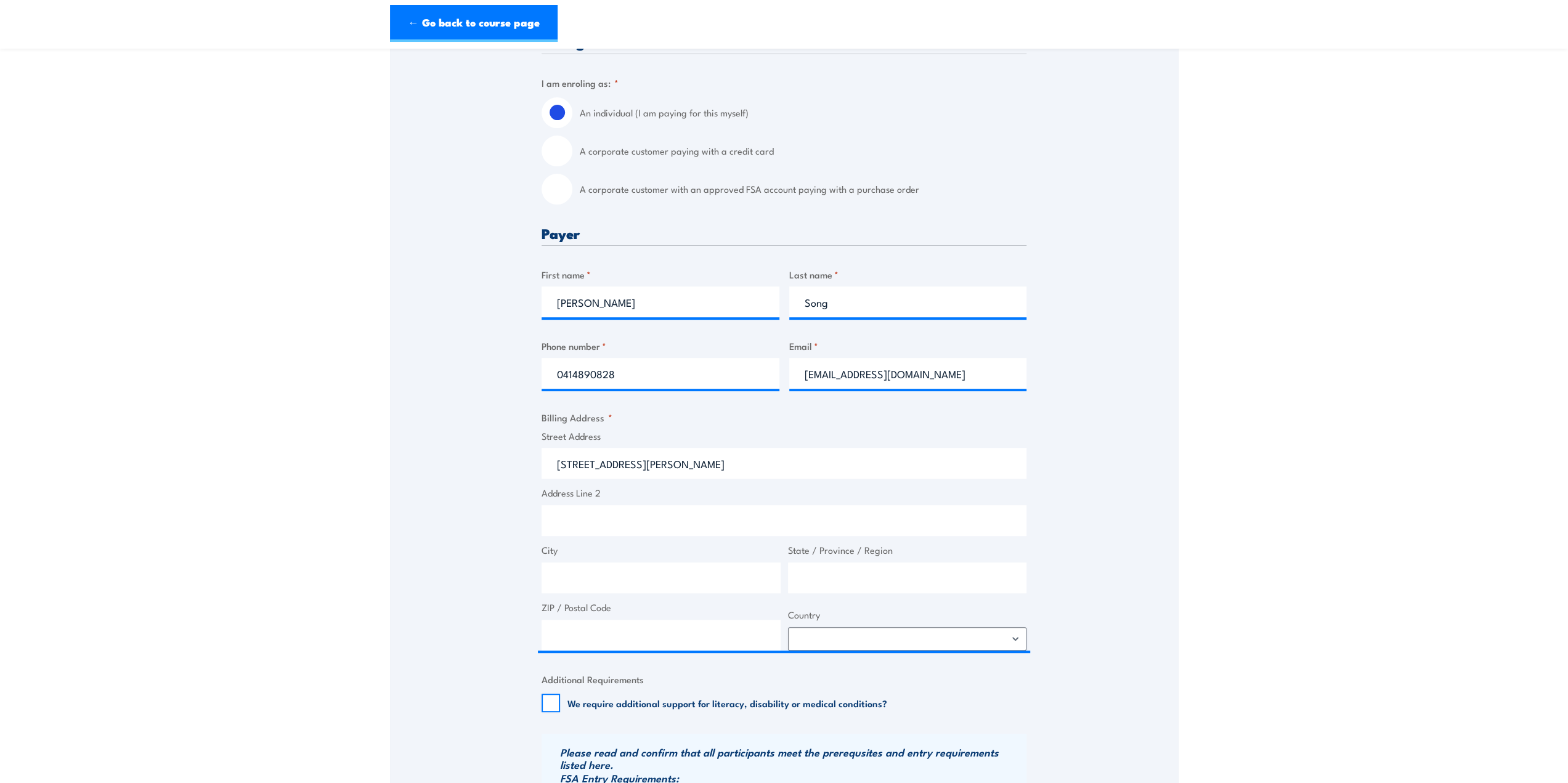
select select "[GEOGRAPHIC_DATA]"
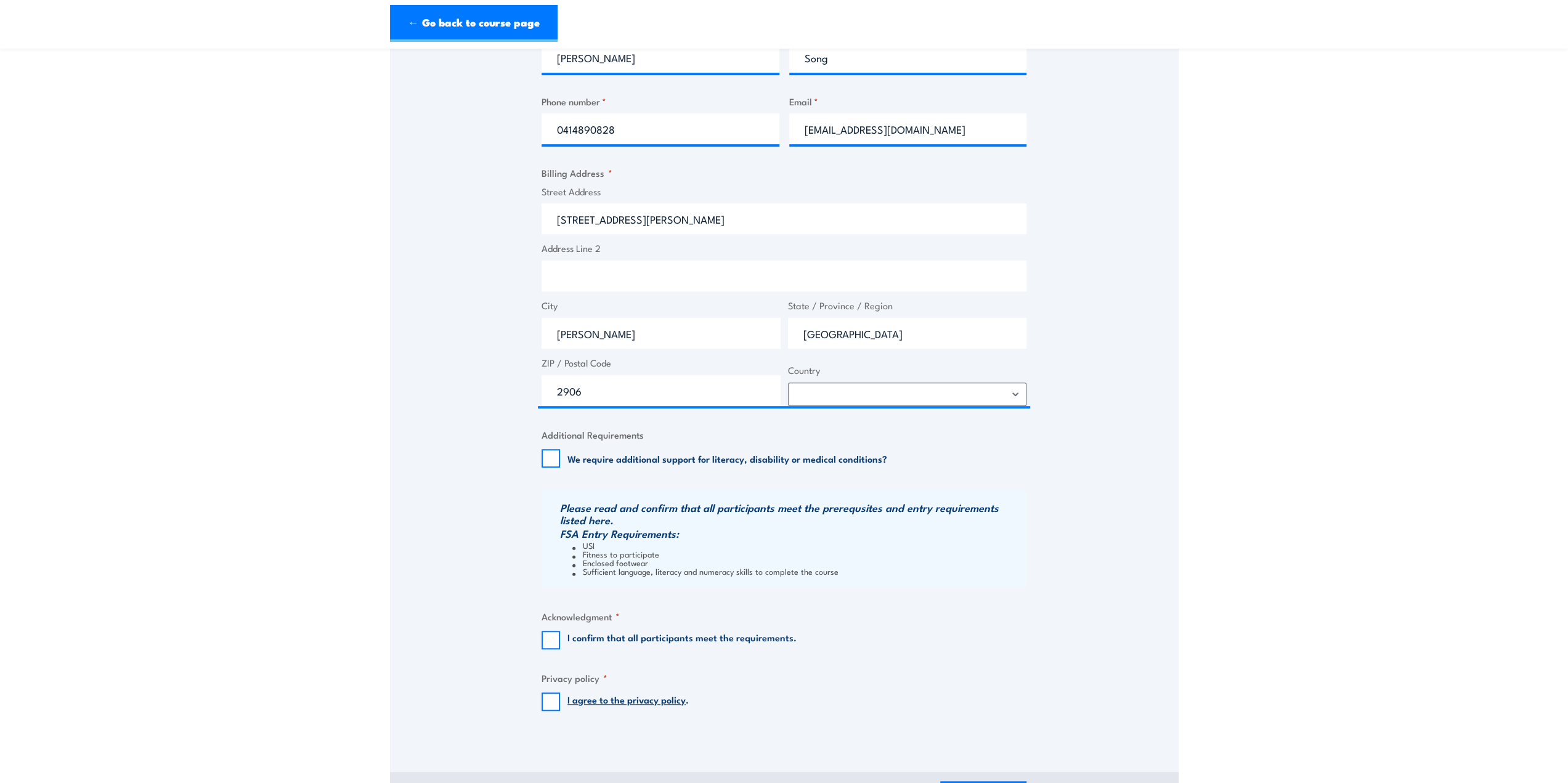
scroll to position [554, 0]
click at [539, 639] on div "Speak to a specialist CALL 1300 885 530 CALL 1300 885 530 " * " indicates requi…" at bounding box center [784, 198] width 788 height 1076
click at [552, 639] on input "I confirm that all participants meet the requirements." at bounding box center [551, 638] width 19 height 19
checkbox input "true"
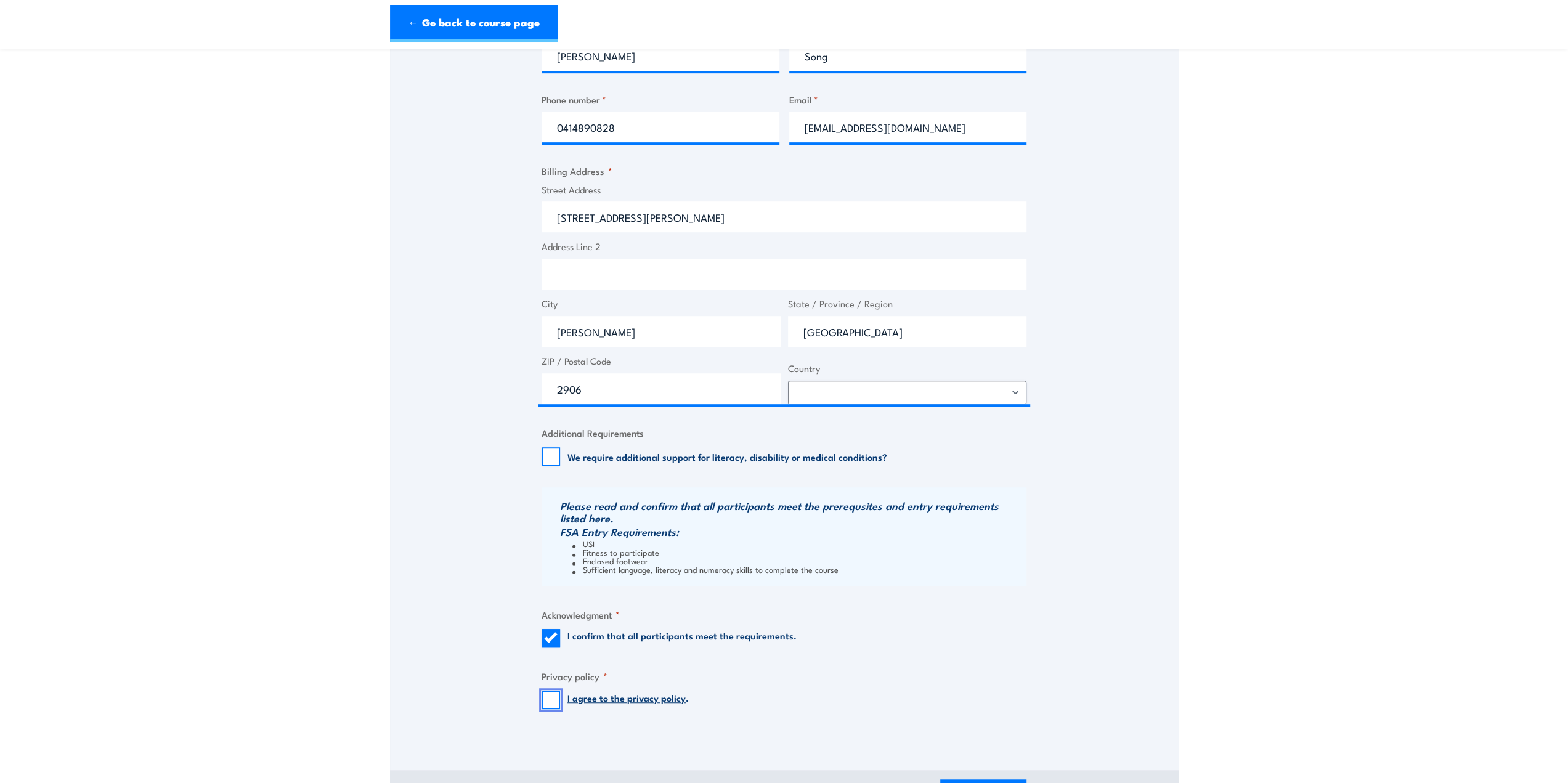
click at [548, 700] on input "I agree to the privacy policy ." at bounding box center [551, 700] width 19 height 19
checkbox input "true"
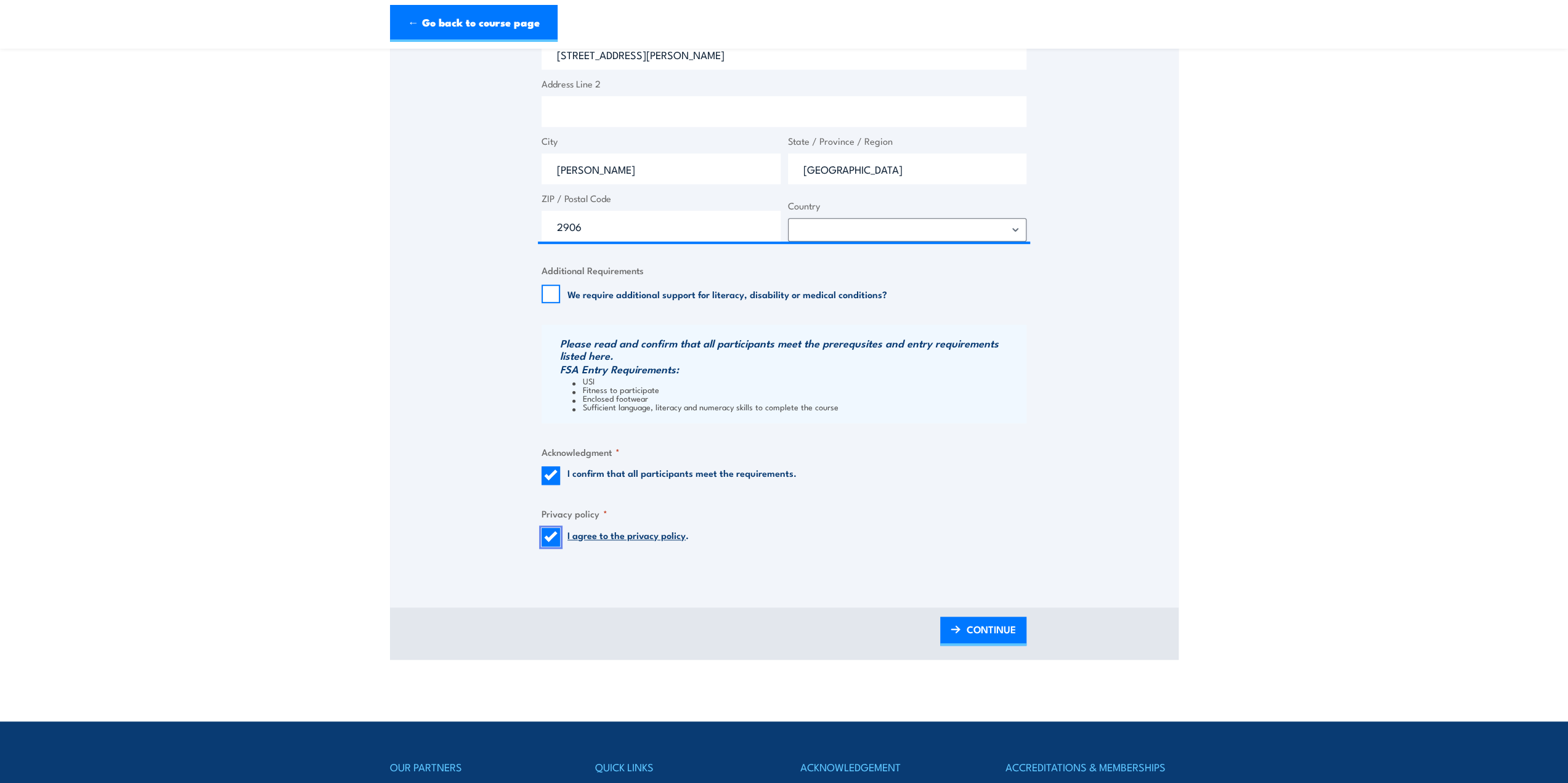
scroll to position [801, 0]
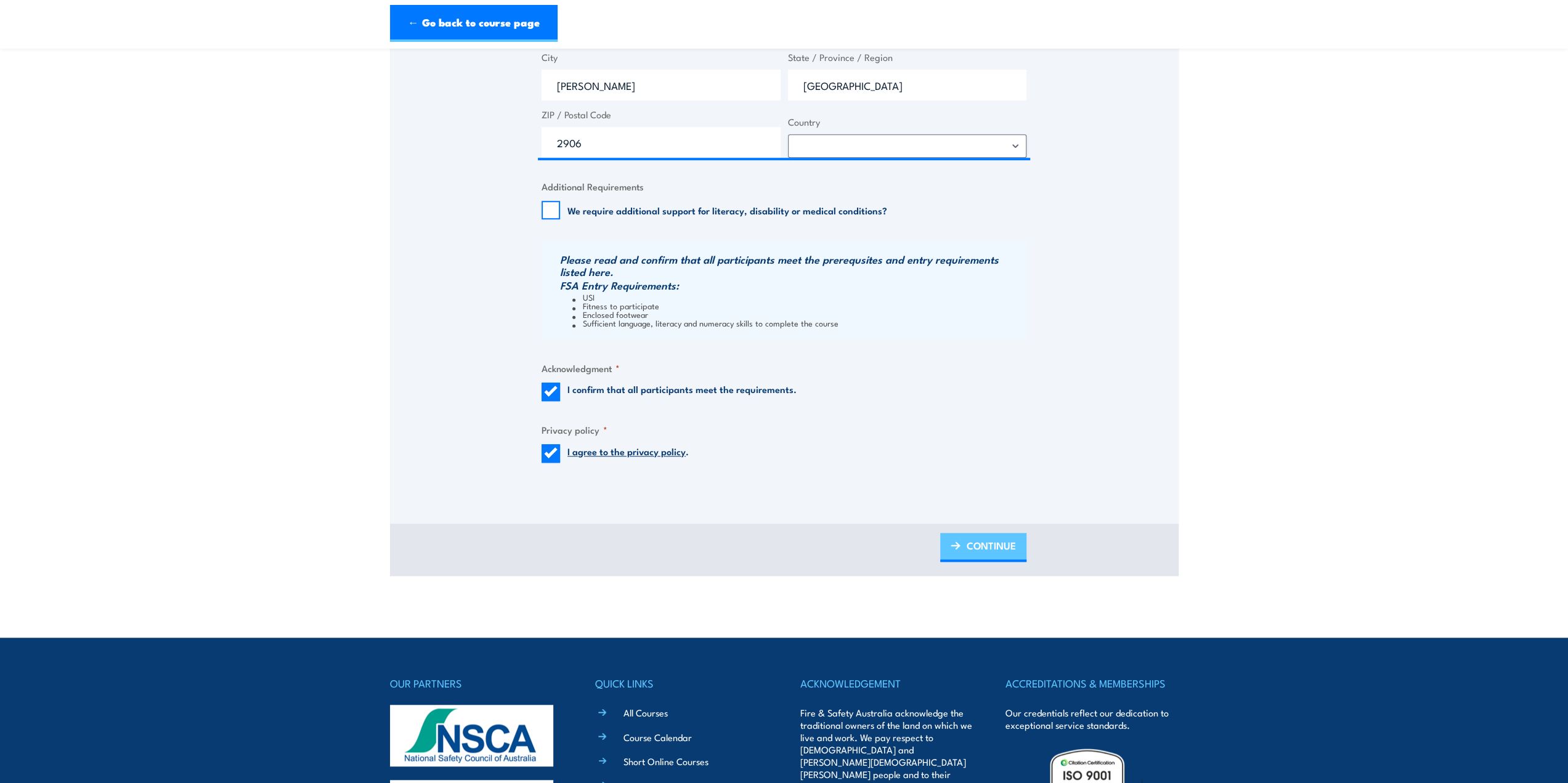
click at [974, 543] on span "CONTINUE" at bounding box center [991, 545] width 49 height 32
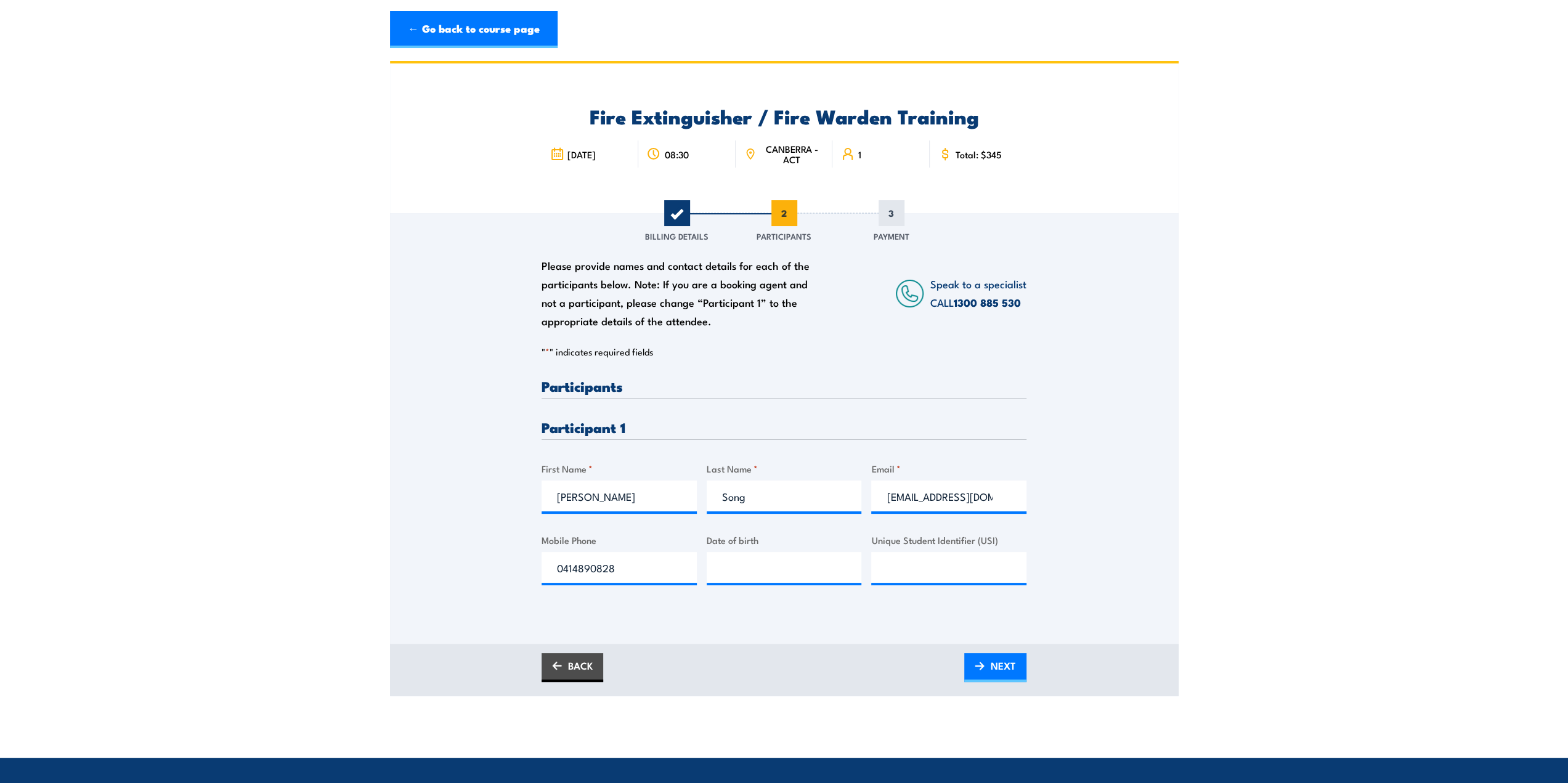
scroll to position [0, 0]
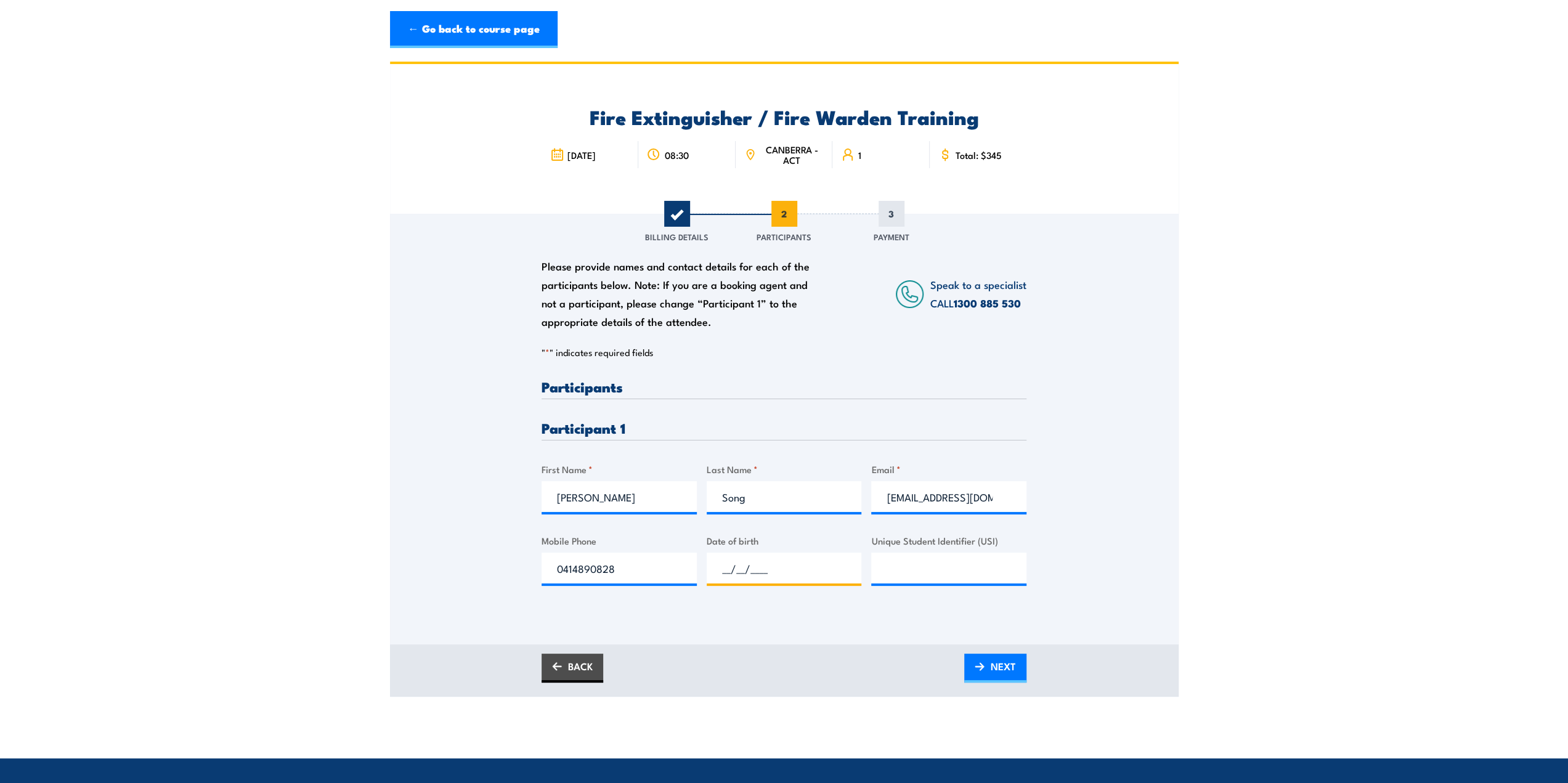
click at [763, 566] on input "__/__/____" at bounding box center [784, 567] width 155 height 31
type input "[DATE]"
click at [902, 576] on input "Unique Student Identifier (USI)" at bounding box center [948, 567] width 155 height 31
type input "SRAPFJCFUM"
click at [1000, 671] on span "NEXT" at bounding box center [1003, 665] width 25 height 32
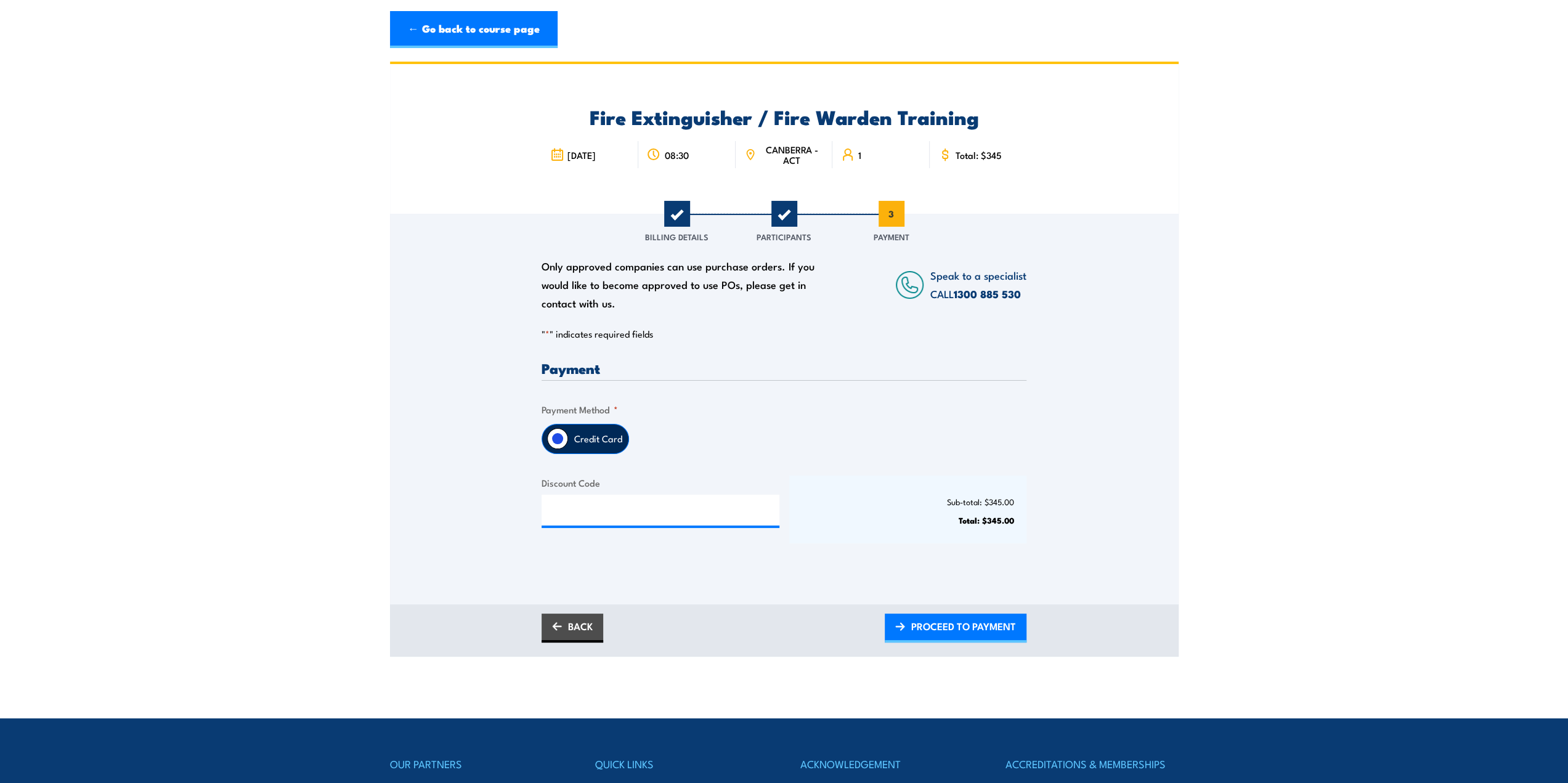
click at [920, 630] on span "PROCEED TO PAYMENT" at bounding box center [963, 626] width 105 height 32
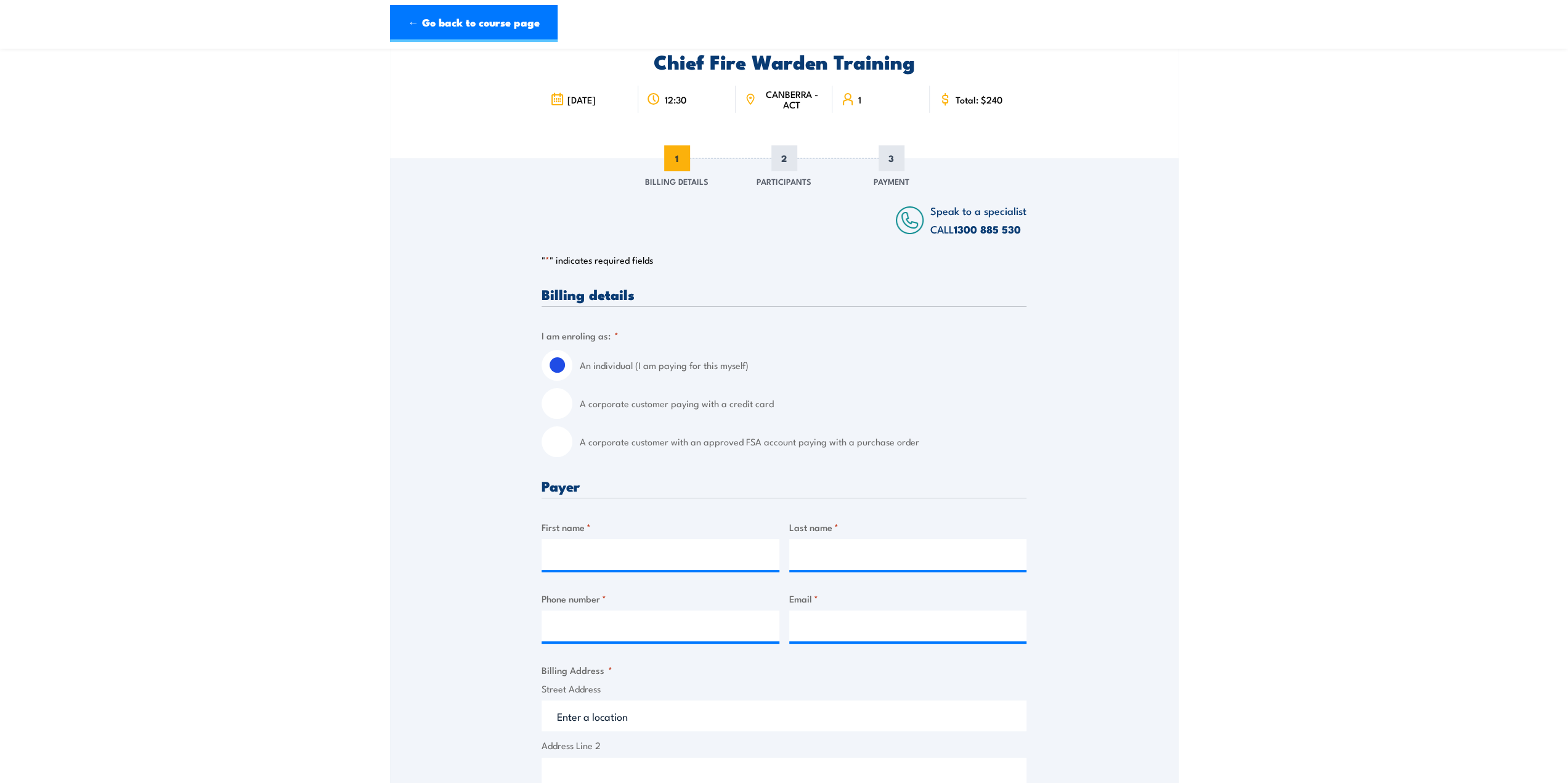
scroll to position [123, 0]
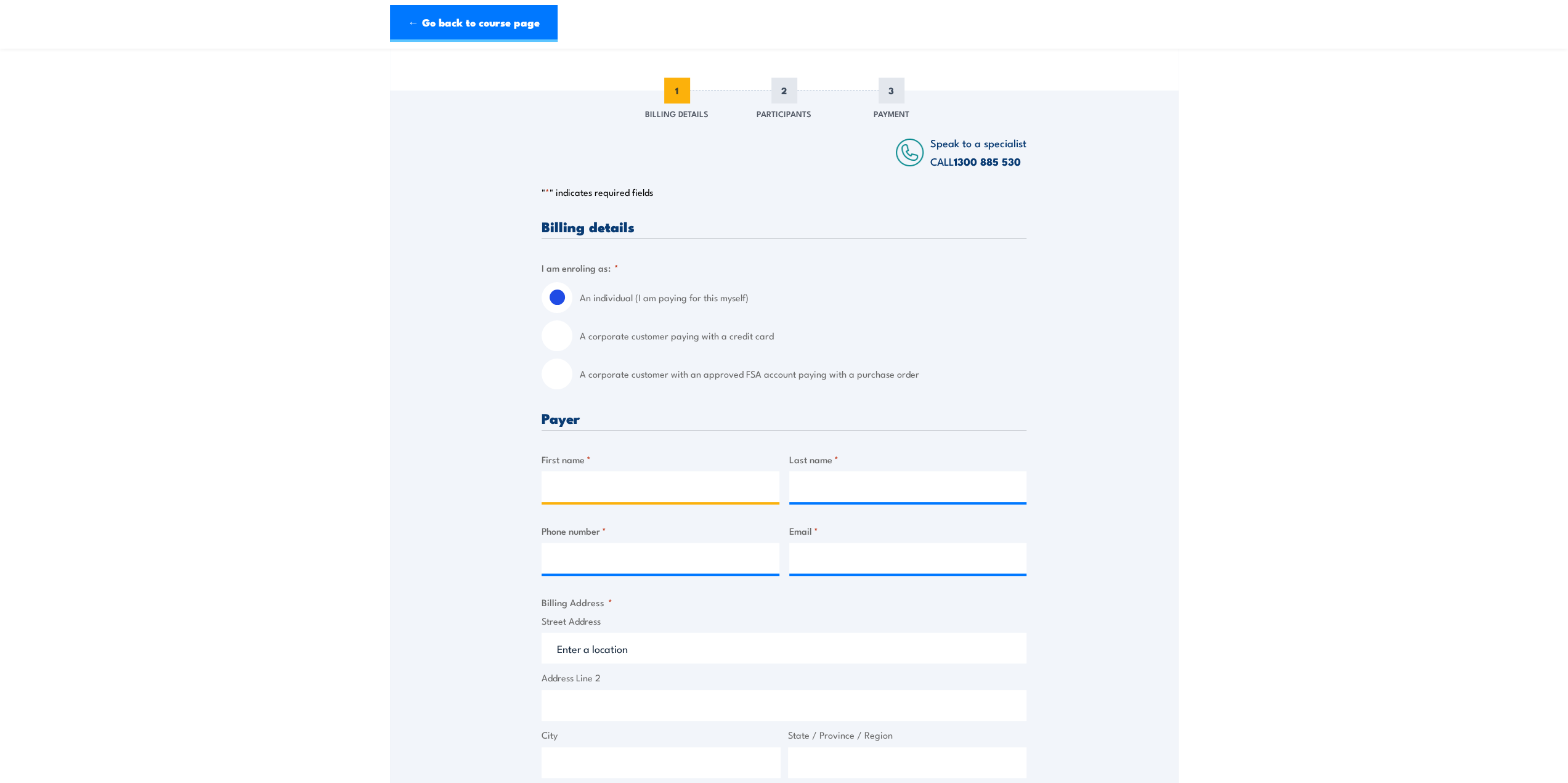
click at [589, 492] on input "First name *" at bounding box center [661, 487] width 238 height 31
type input "[PERSON_NAME]"
type input "Song"
type input "0414890828"
click at [825, 562] on input "Email *" at bounding box center [908, 558] width 238 height 31
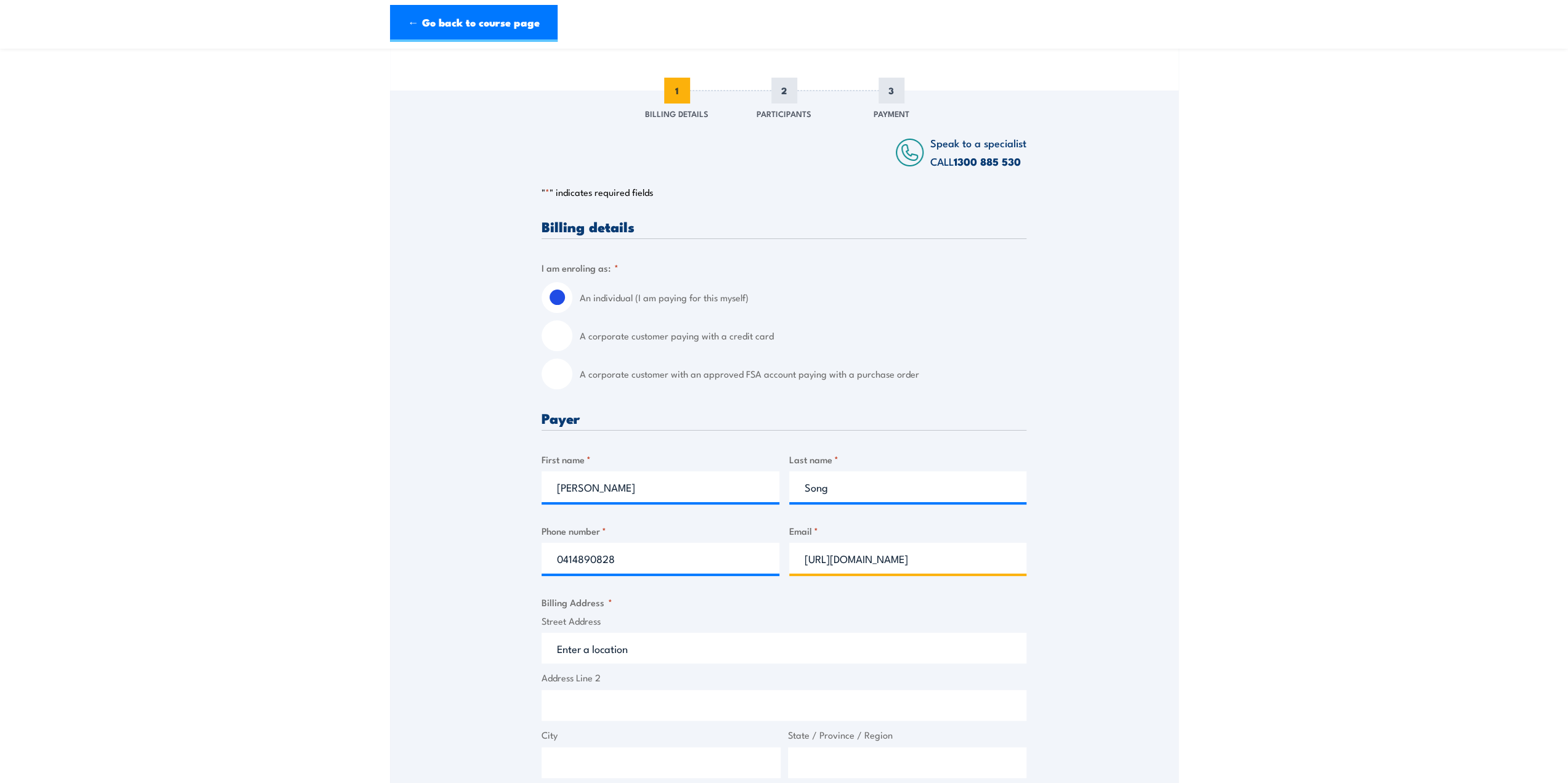
drag, startPoint x: 852, startPoint y: 562, endPoint x: 872, endPoint y: 598, distance: 41.2
click at [852, 564] on input "spark_songhotmail.com" at bounding box center [908, 558] width 238 height 31
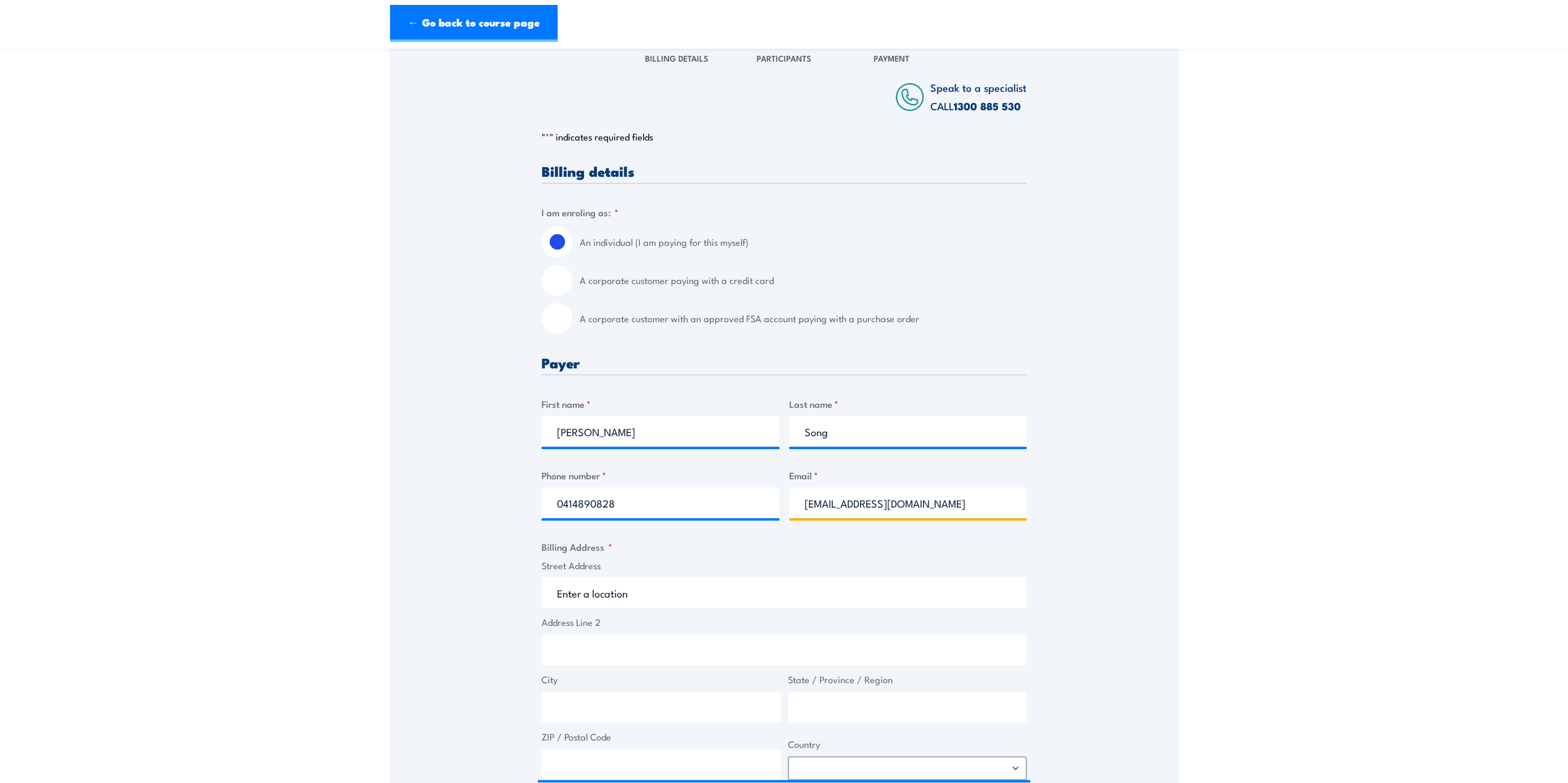
scroll to position [247, 0]
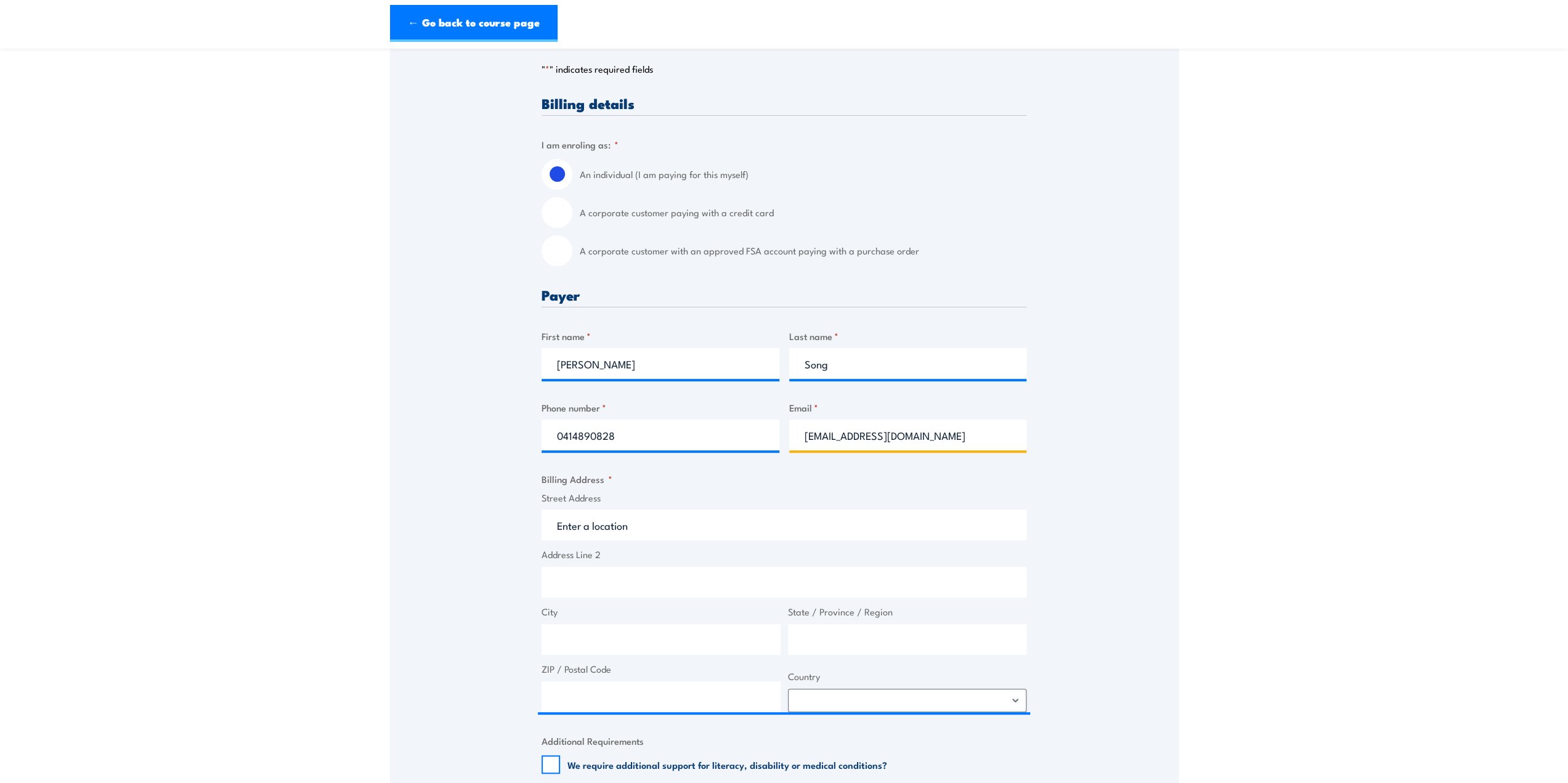
type input "spark_song@hotmail.com"
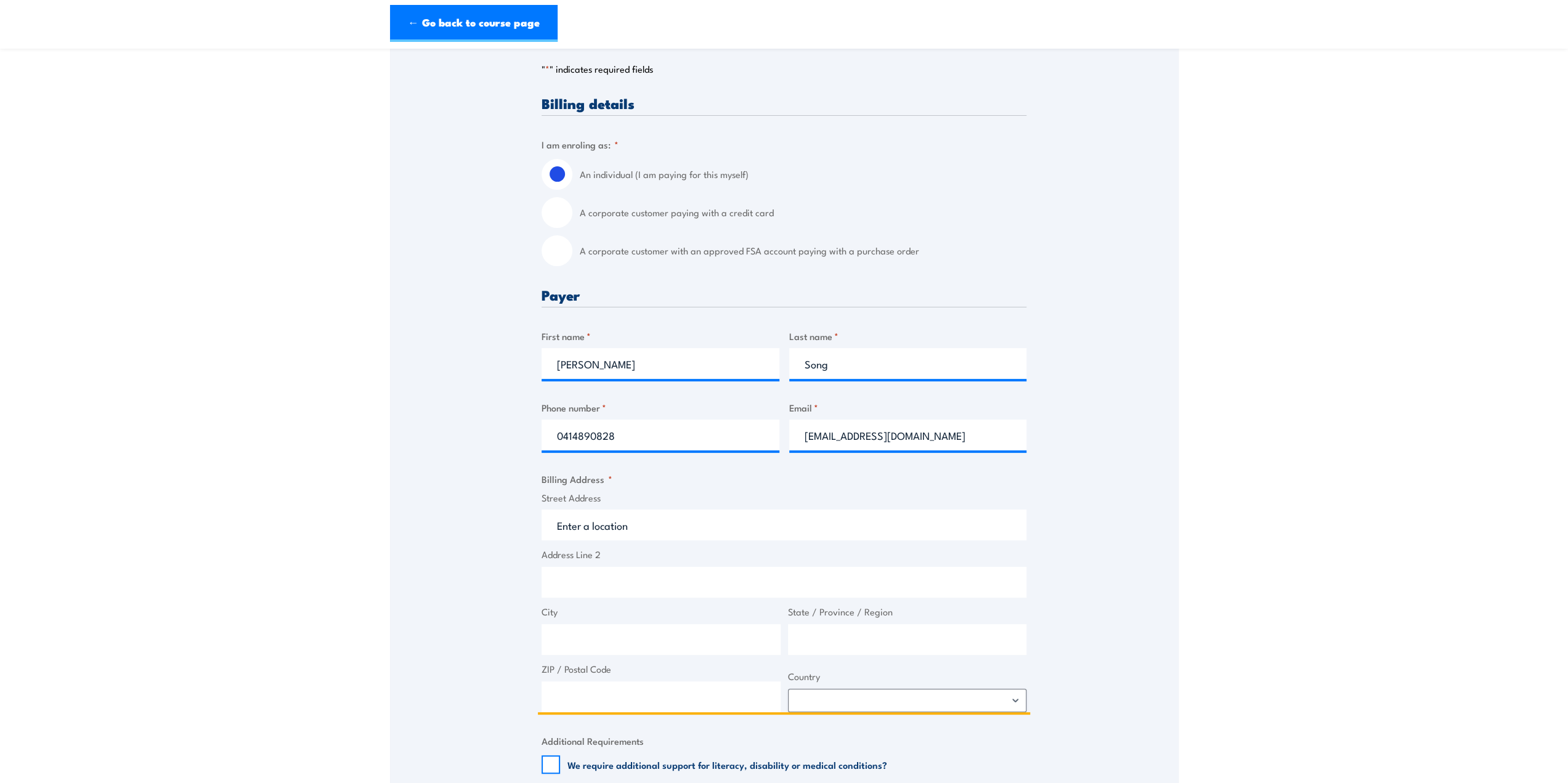
click at [642, 524] on input "Street Address" at bounding box center [784, 524] width 485 height 31
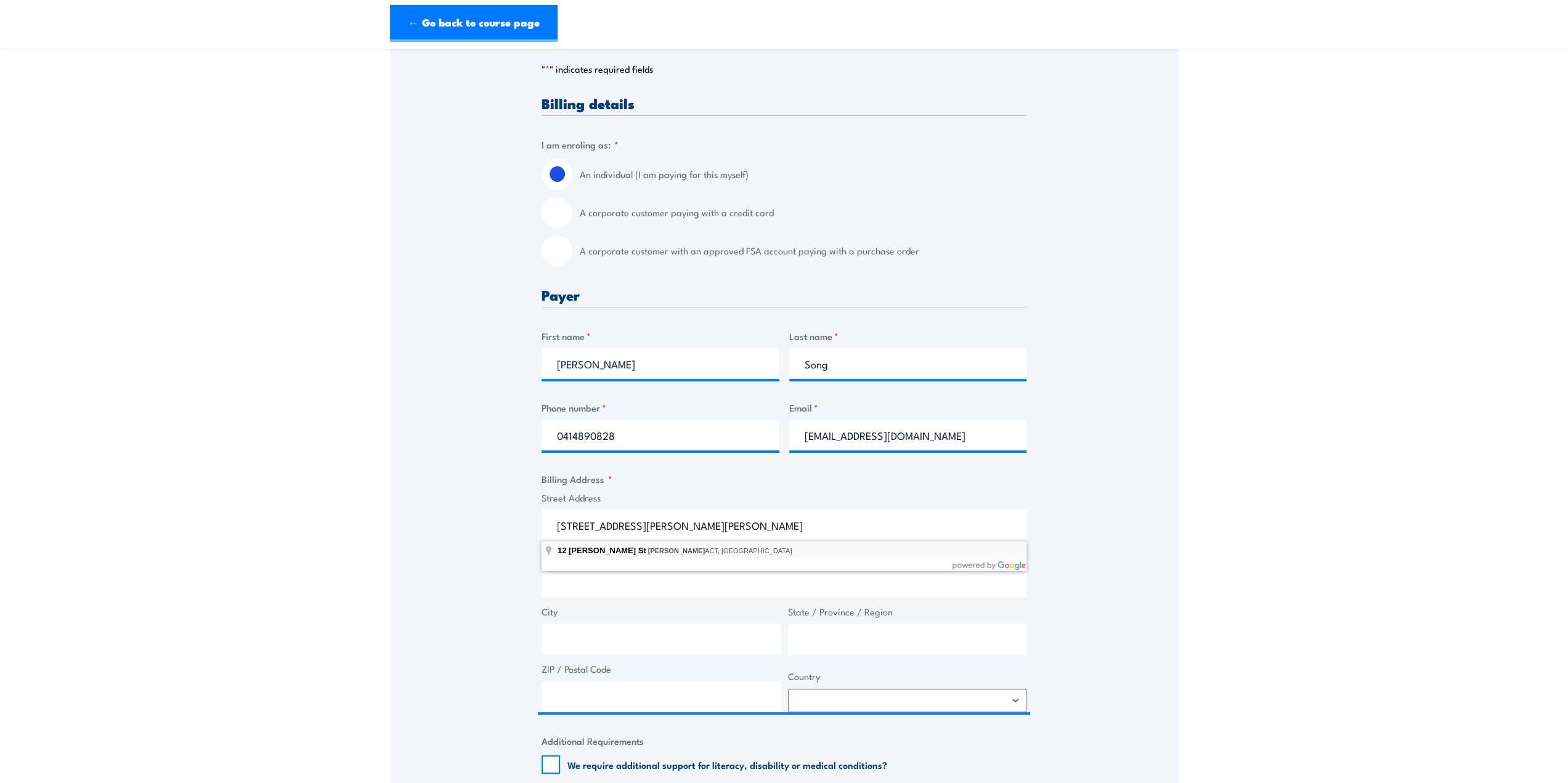
type input "12 Humphrey St, Conder ACT, Australia"
type input "12 Humphrey St"
type input "Conder"
type input "Australian Capital Territory"
type input "2906"
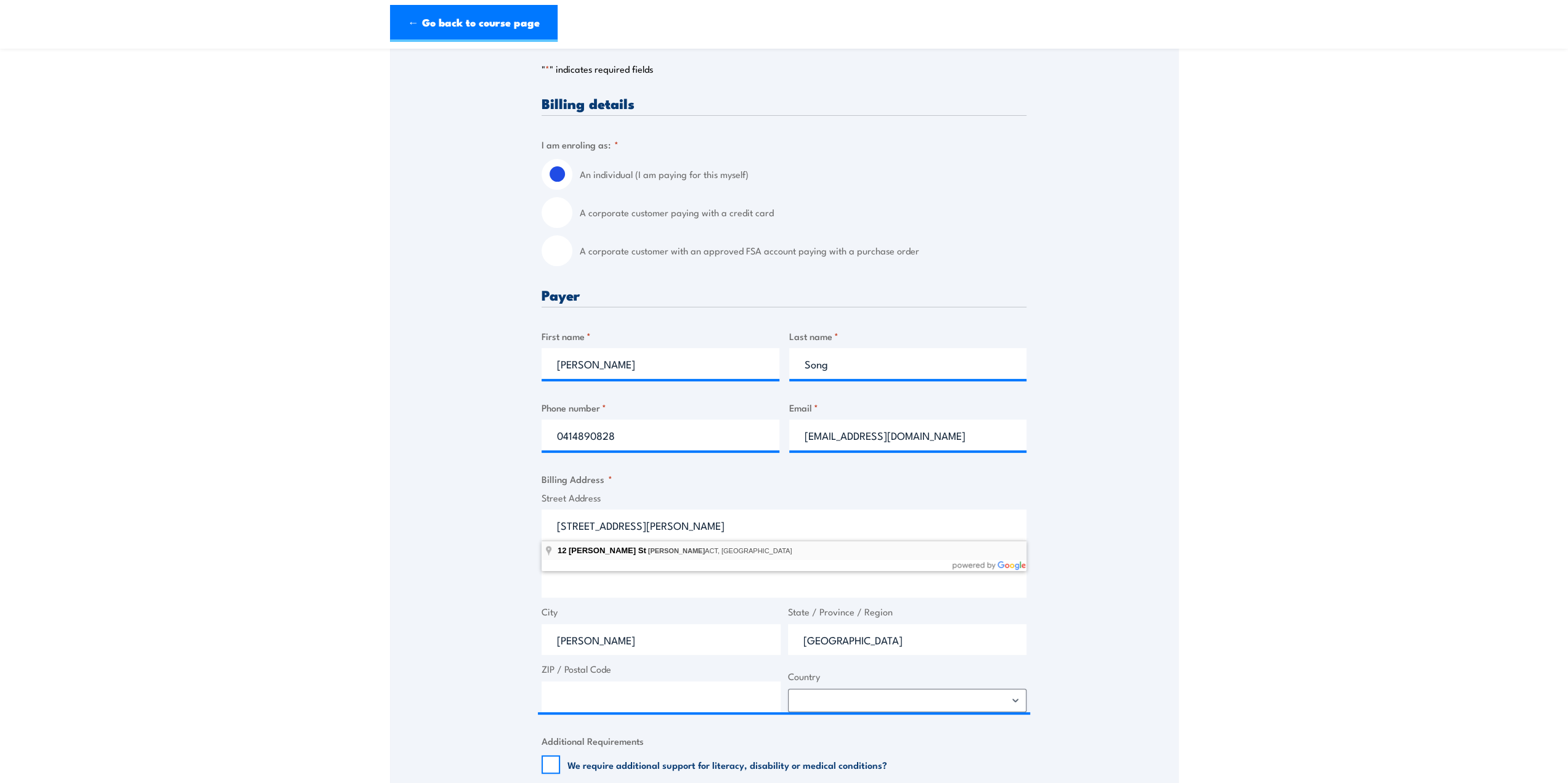
select select "Australia"
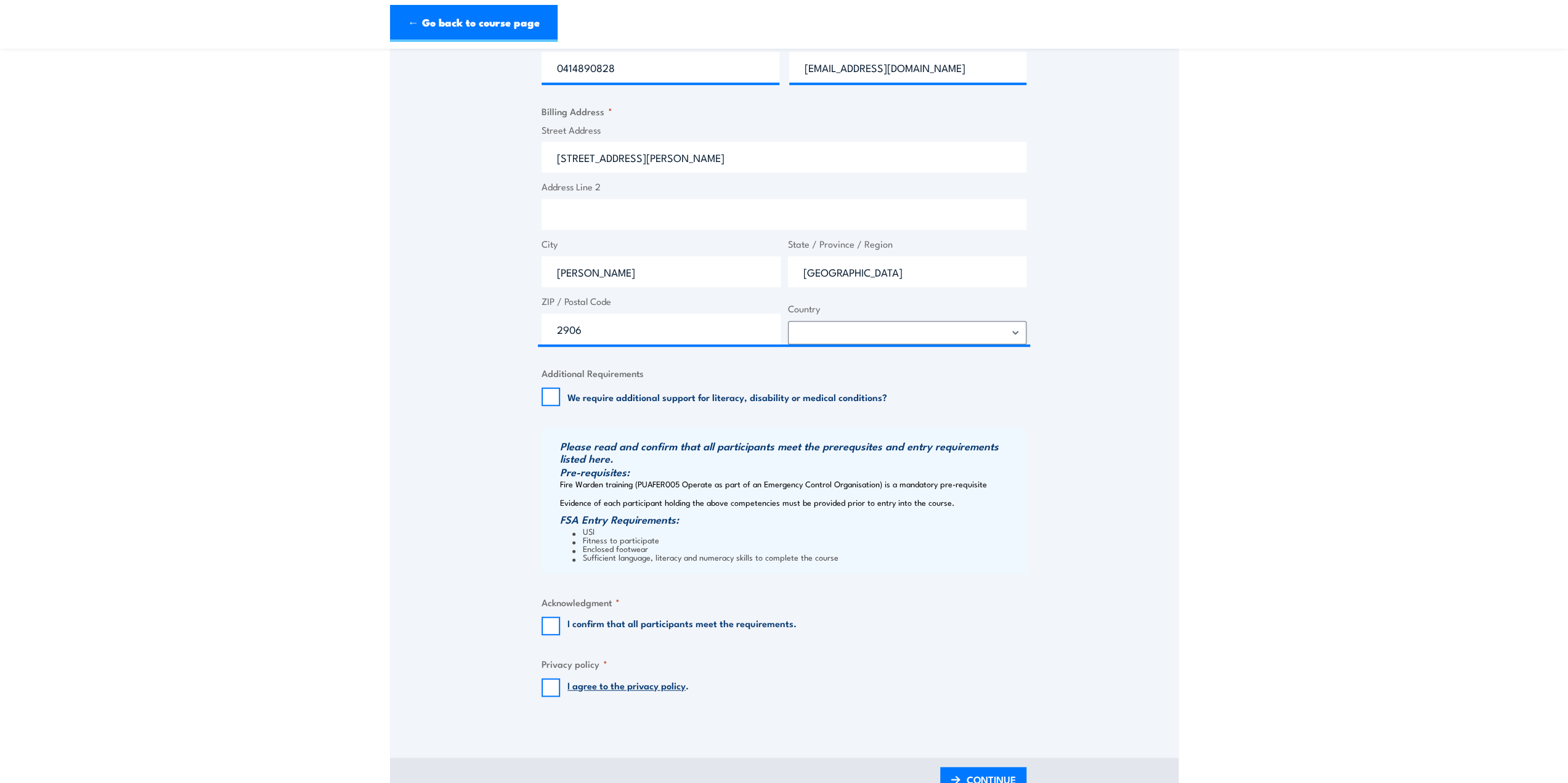
scroll to position [616, 0]
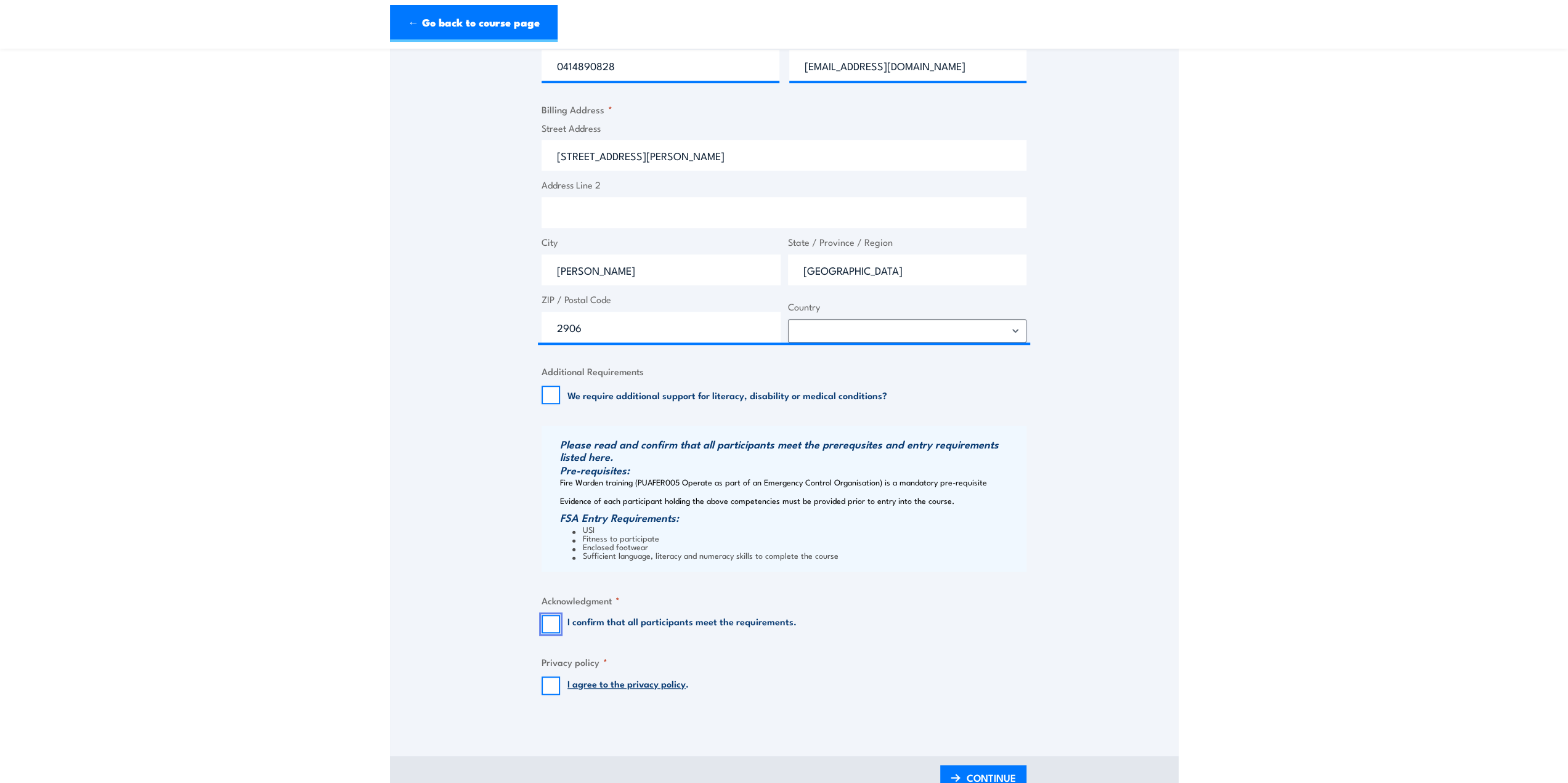
click at [550, 625] on input "I confirm that all participants meet the requirements." at bounding box center [551, 624] width 19 height 19
checkbox input "true"
click at [551, 687] on input "I agree to the privacy policy ." at bounding box center [551, 686] width 19 height 19
checkbox input "true"
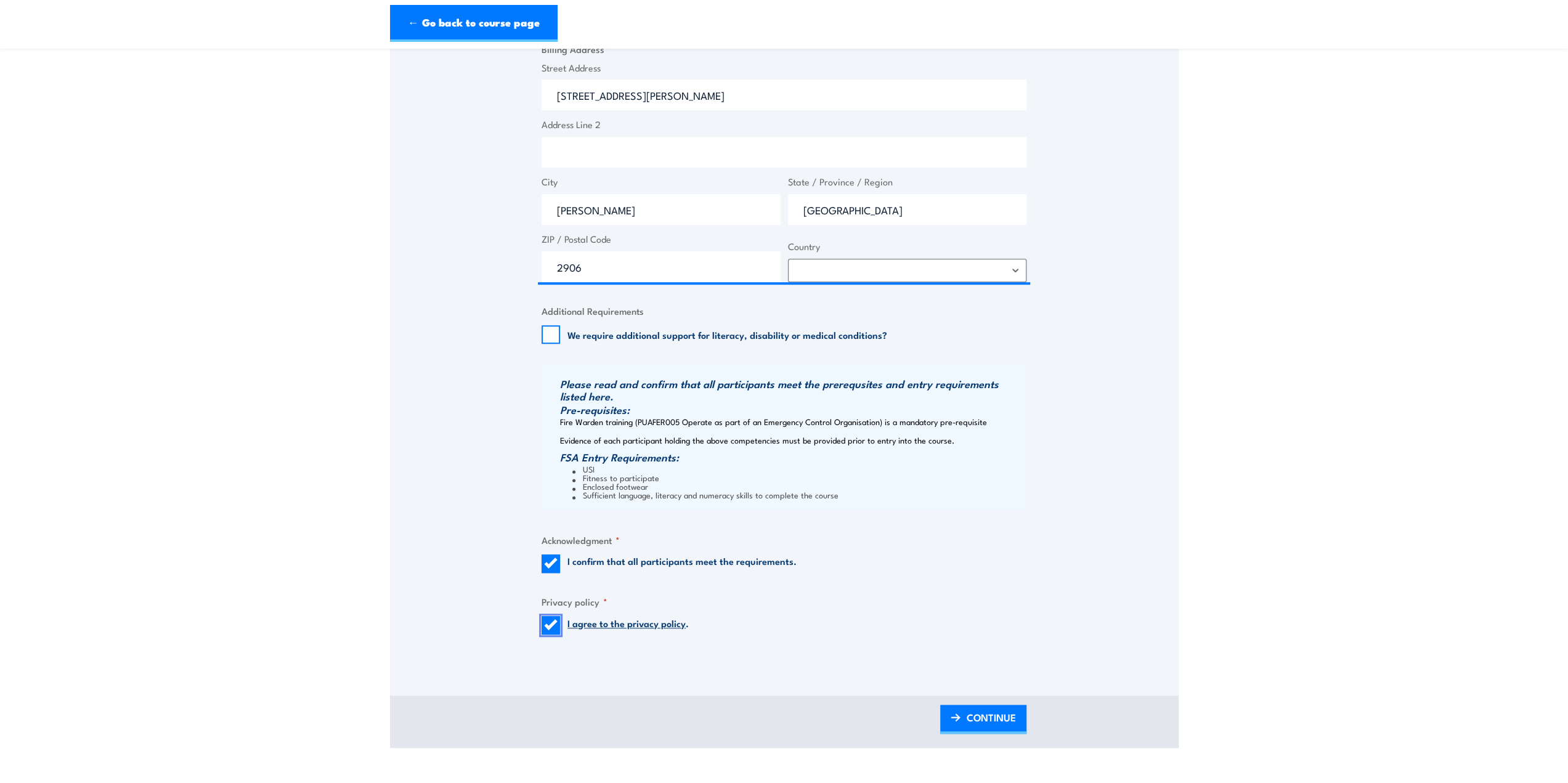
scroll to position [678, 0]
click at [975, 715] on span "CONTINUE" at bounding box center [991, 715] width 49 height 32
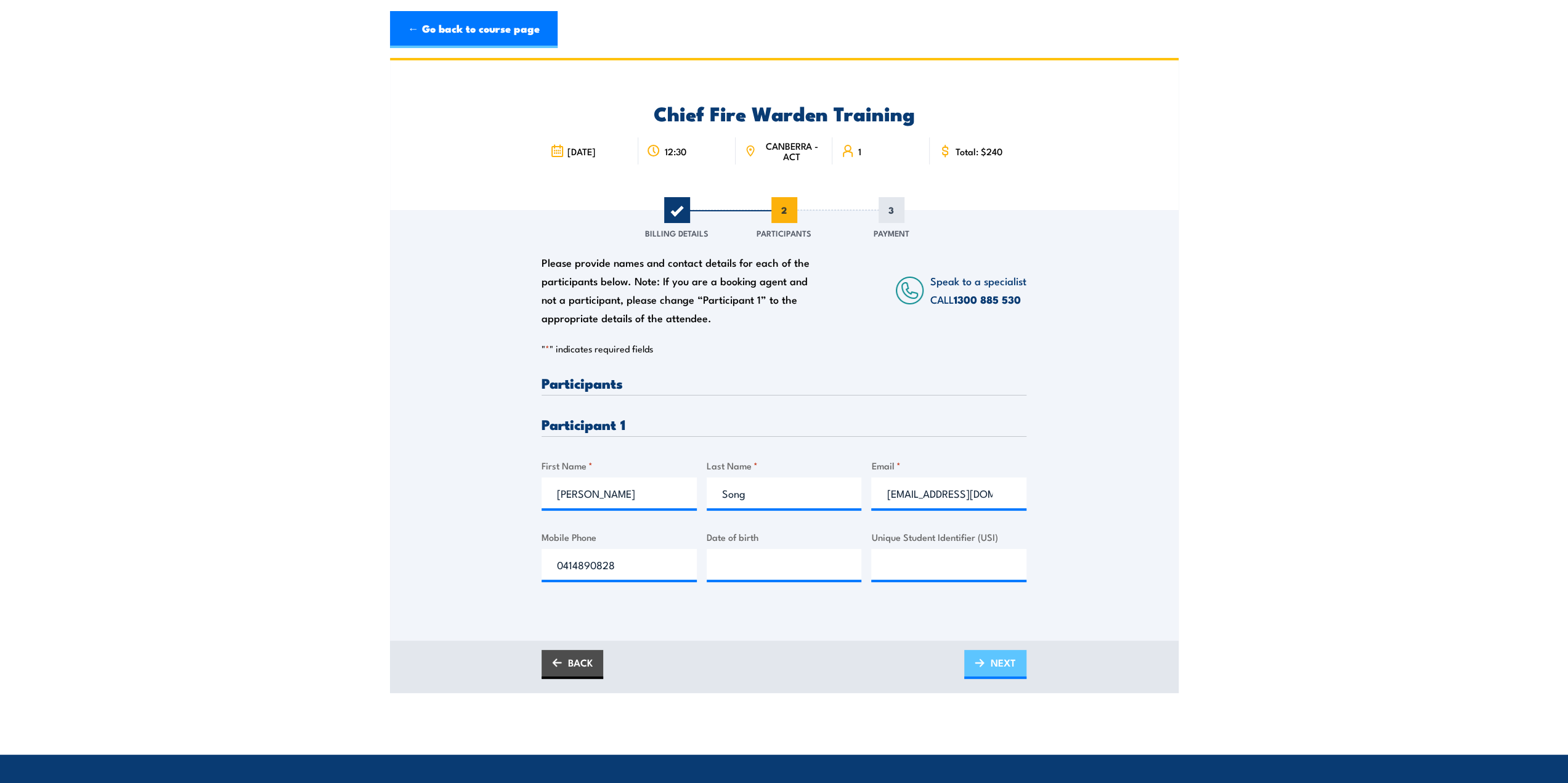
scroll to position [0, 0]
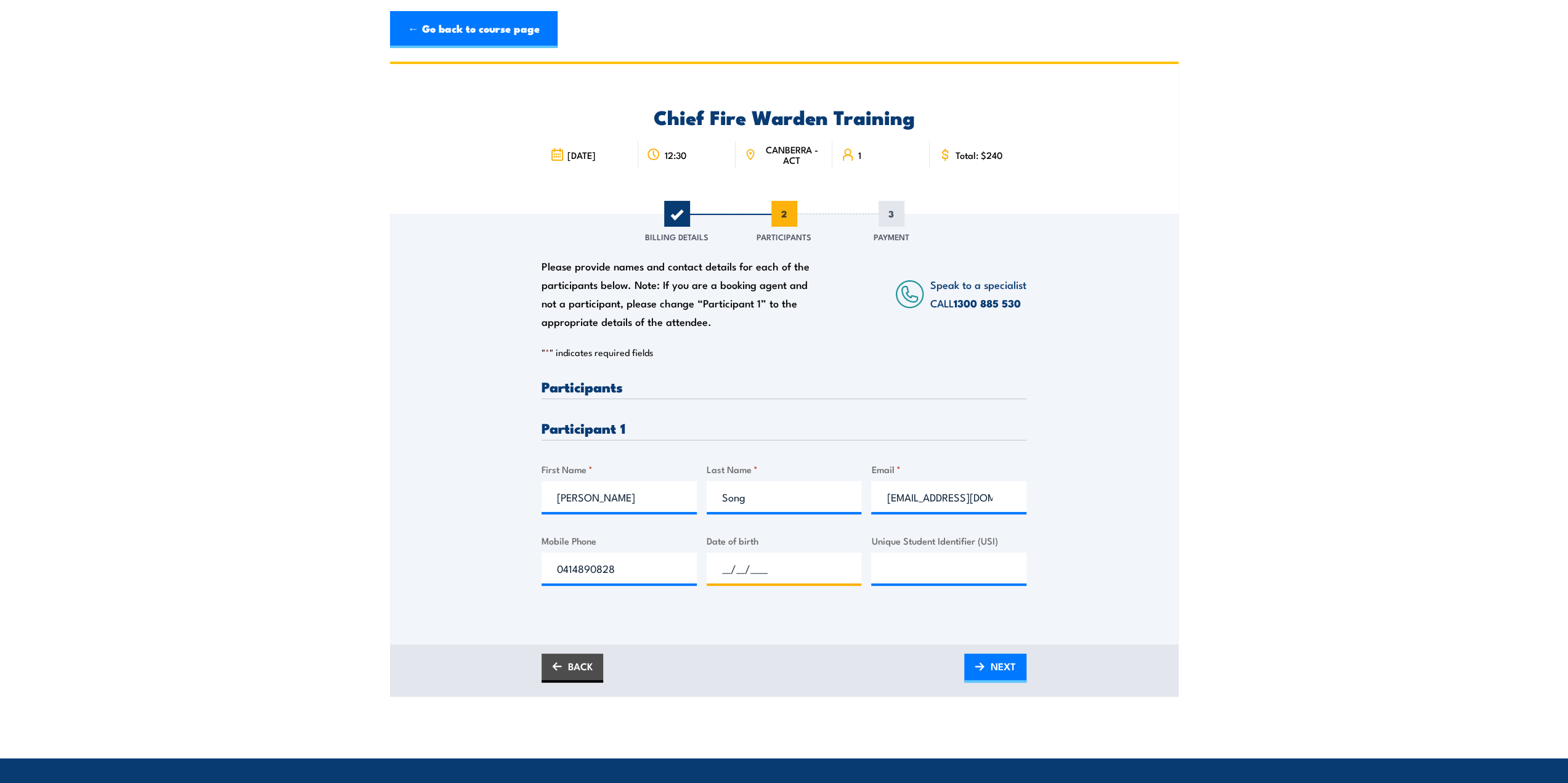
click at [760, 569] on input "__/__/____" at bounding box center [784, 567] width 155 height 31
type input "10/05/1983"
click at [890, 572] on input "Unique Student Identifier (USI)" at bounding box center [948, 567] width 155 height 31
type input "SRAPFJCFUM"
click at [990, 665] on link "NEXT" at bounding box center [995, 668] width 62 height 29
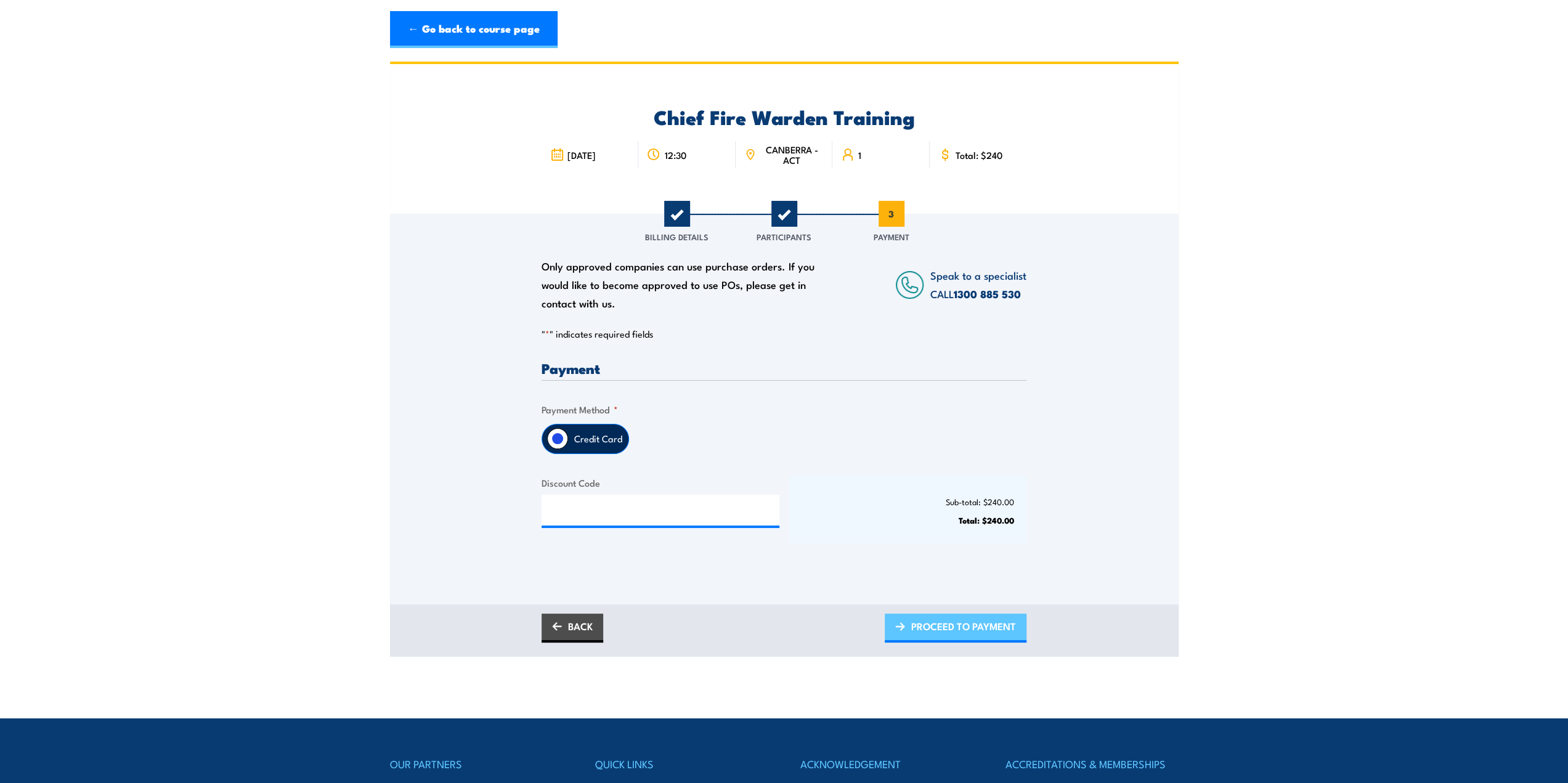
click at [913, 632] on span "PROCEED TO PAYMENT" at bounding box center [963, 626] width 105 height 32
